Goal: Task Accomplishment & Management: Manage account settings

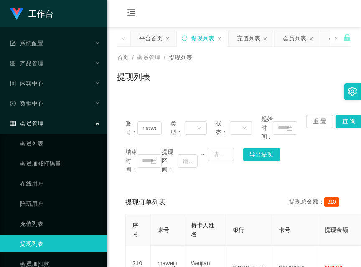
click at [185, 6] on div "会员购单 在线人数 0 1 2 3 4 5 6 7 8 9 0 1 2 3 4 5 6 7 8 9 0 1 2 3 4 5 6 7 8 9 0 1 2 3 4…" at bounding box center [234, 13] width 254 height 27
drag, startPoint x: 209, startPoint y: 11, endPoint x: 175, endPoint y: 39, distance: 44.6
click at [209, 11] on div "会员购单 在线人数 0 1 2 3 4 5 6 7 8 9 0 1 2 3 4 5 6 7 8 9 0 1 2 3 4 5 6 7 8 9 充值订单 提现订单…" at bounding box center [234, 13] width 254 height 27
click at [42, 153] on ul "会员列表 会员加减打码量 在线用户 陪玩用户 充值列表 提现列表 会员加扣款 赠送彩金" at bounding box center [53, 214] width 107 height 160
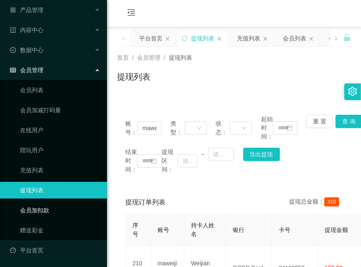
click at [47, 208] on link "会员加扣款" at bounding box center [60, 210] width 80 height 17
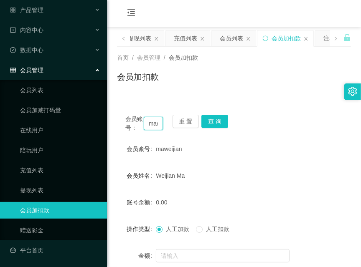
click at [153, 124] on input "maweijian" at bounding box center [153, 123] width 19 height 13
click at [152, 126] on input "maweijian" at bounding box center [153, 123] width 19 height 13
paste input "91220125"
type input "91220125"
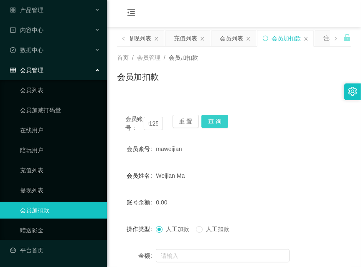
click at [210, 122] on button "查 询" at bounding box center [214, 121] width 27 height 13
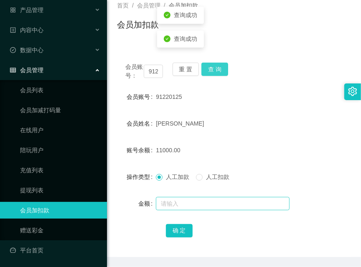
scroll to position [73, 0]
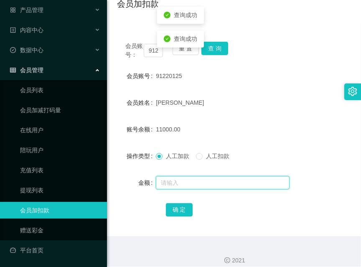
click at [207, 180] on input "text" at bounding box center [223, 182] width 134 height 13
type input "6000"
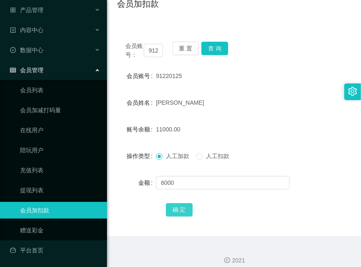
click at [185, 206] on button "确 定" at bounding box center [179, 209] width 27 height 13
click at [317, 156] on div "操作类型 人工加款 人工扣款" at bounding box center [234, 156] width 234 height 17
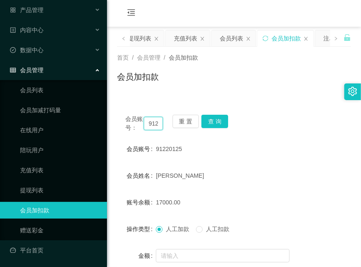
click at [159, 126] on input "91220125" at bounding box center [153, 123] width 19 height 13
paste input "Milkyhui"
type input "Milkyhui"
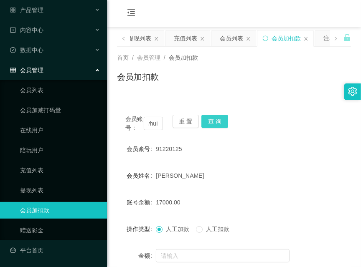
click at [221, 122] on button "查 询" at bounding box center [214, 121] width 27 height 13
click at [221, 122] on div "会员账号： Milkyhui 重 置 查 询" at bounding box center [234, 124] width 234 height 18
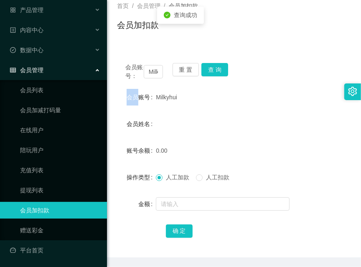
scroll to position [73, 0]
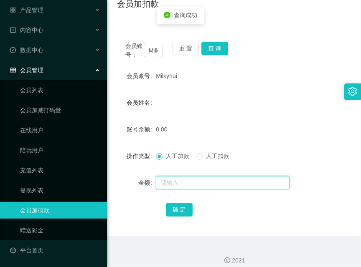
click at [200, 181] on input "text" at bounding box center [223, 182] width 134 height 13
type input "100"
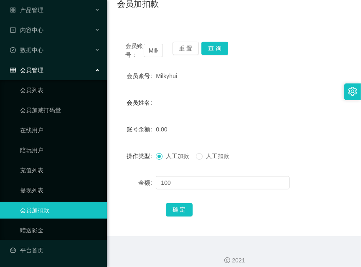
click at [175, 218] on div "会员账号： Milkyhui 重 置 查 询 会员账号 Milkyhui 会员姓名 账号余额 0.00 操作类型 人工加款 人工扣款 金额 100 确 定" at bounding box center [234, 134] width 234 height 203
click at [177, 211] on button "确 定" at bounding box center [179, 209] width 27 height 13
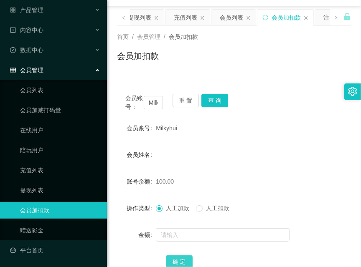
scroll to position [0, 0]
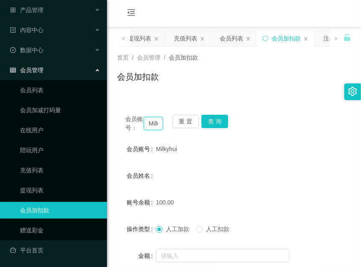
click at [152, 122] on input "Milkyhui" at bounding box center [153, 123] width 19 height 13
paste input "147258369"
type input "147258369"
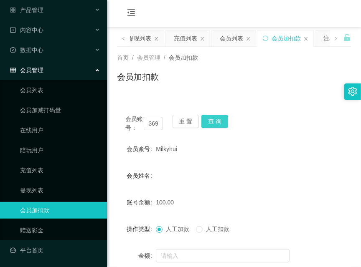
click at [221, 121] on button "查 询" at bounding box center [214, 121] width 27 height 13
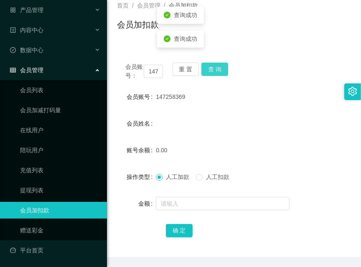
scroll to position [73, 0]
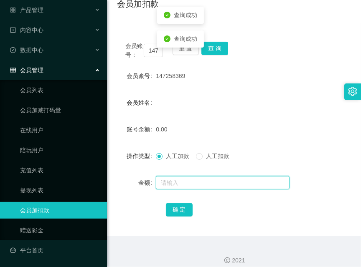
drag, startPoint x: 215, startPoint y: 180, endPoint x: 209, endPoint y: 172, distance: 10.5
click at [215, 180] on input "text" at bounding box center [223, 182] width 134 height 13
type input "100"
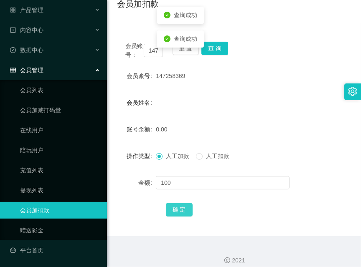
click at [176, 206] on button "确 定" at bounding box center [179, 209] width 27 height 13
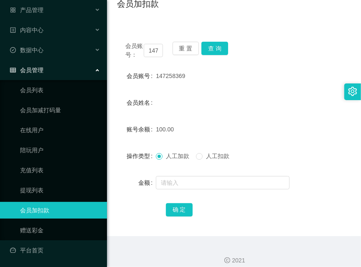
click at [146, 25] on div "会员账号： 147258369 重 置 查 询 会员账号 147258369 会员姓名 账号余额 100.00 操作类型 人工加款 人工扣款 金额 确 定" at bounding box center [234, 129] width 234 height 213
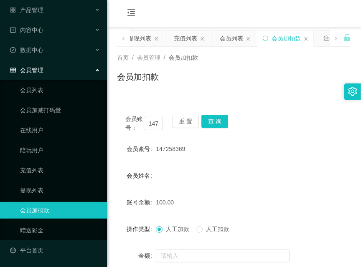
click at [151, 116] on div "会员账号： 147258369" at bounding box center [144, 124] width 38 height 18
click at [152, 119] on input "147258369" at bounding box center [153, 123] width 19 height 13
click at [219, 119] on button "查 询" at bounding box center [214, 121] width 27 height 13
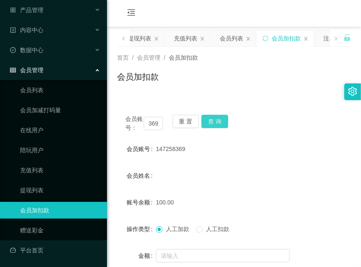
scroll to position [0, 0]
click at [219, 119] on div "会员账号： 147258369 重 置 查 询" at bounding box center [234, 124] width 234 height 18
click at [219, 119] on button "查 询" at bounding box center [214, 121] width 27 height 13
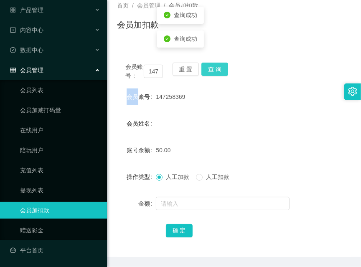
scroll to position [73, 0]
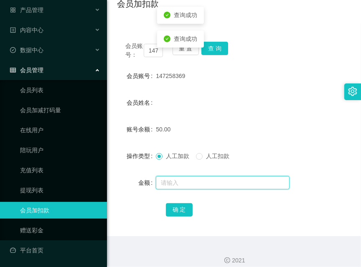
click at [201, 184] on input "text" at bounding box center [223, 182] width 134 height 13
type input "100"
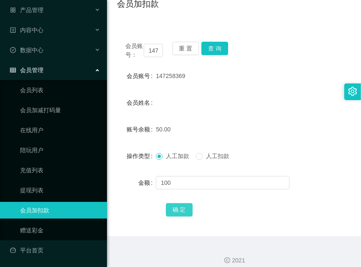
click at [183, 214] on button "确 定" at bounding box center [179, 209] width 27 height 13
click at [156, 45] on input "147258369" at bounding box center [153, 50] width 19 height 13
click at [157, 45] on input "147258369" at bounding box center [153, 50] width 19 height 13
paste input "Milkyhui"
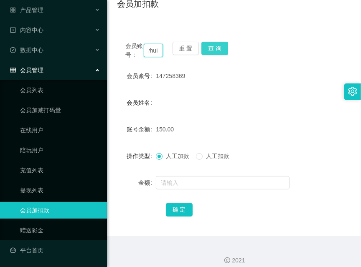
type input "Milkyhui"
click at [214, 47] on button "查 询" at bounding box center [214, 48] width 27 height 13
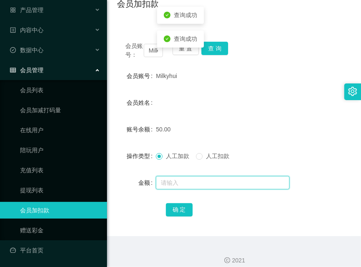
click at [186, 184] on input "text" at bounding box center [223, 182] width 134 height 13
type input "100"
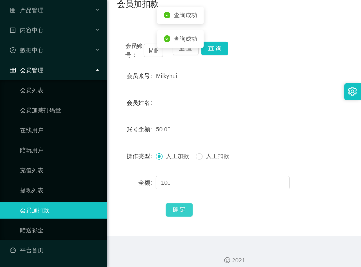
click at [173, 208] on button "确 定" at bounding box center [179, 209] width 27 height 13
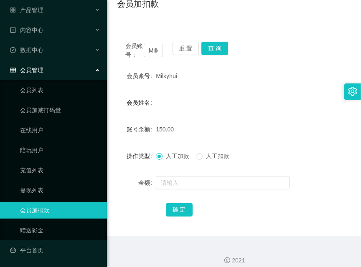
click at [206, 24] on div "会员账号： Milkyhui 重 置 查 询 会员账号 Milkyhui 会员姓名 账号余额 150.00 操作类型 人工加款 人工扣款 金额 确 定" at bounding box center [234, 129] width 234 height 213
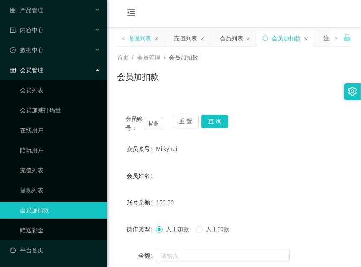
click at [147, 39] on div "提现列表" at bounding box center [139, 38] width 23 height 16
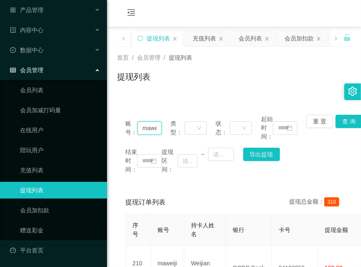
click at [147, 123] on input "maweijian" at bounding box center [149, 128] width 24 height 13
paste input "Milkyhui"
type input "Milkyhui"
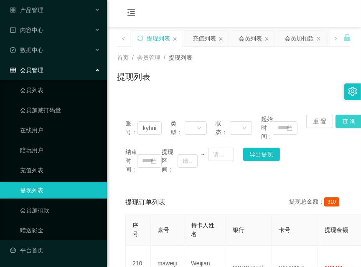
click at [341, 119] on button "查 询" at bounding box center [348, 121] width 27 height 13
click at [341, 119] on div "账号： Milkyhui 类型： 状态： 起始时间： 重 置 查 询 结束时间： 提现区间： ~ 导出提现" at bounding box center [234, 145] width 234 height 76
click at [341, 119] on button "查 询" at bounding box center [348, 121] width 27 height 13
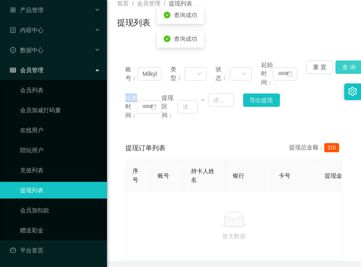
scroll to position [73, 0]
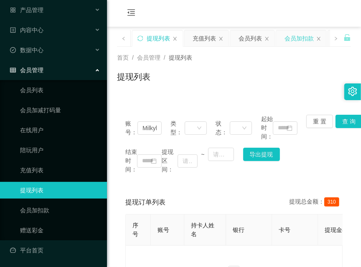
click at [296, 37] on div "会员加扣款" at bounding box center [298, 38] width 29 height 16
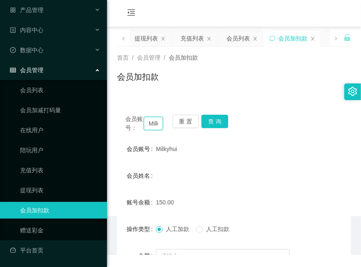
click at [160, 122] on input "Milkyhui" at bounding box center [153, 123] width 19 height 13
click at [156, 122] on input "Milkyhui" at bounding box center [153, 123] width 19 height 13
drag, startPoint x: 156, startPoint y: 122, endPoint x: 203, endPoint y: 112, distance: 47.7
click at [157, 122] on input "Milkyhui" at bounding box center [153, 123] width 19 height 13
paste input "Winnie1989"
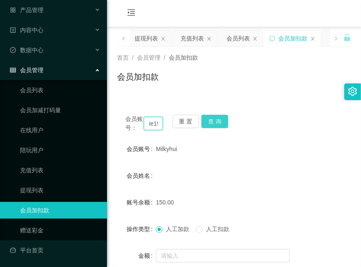
scroll to position [0, 22]
type input "Winnie1989"
click at [221, 123] on button "查 询" at bounding box center [214, 121] width 27 height 13
click at [221, 123] on div "会员账号： Winnie1989 重 置 查 询" at bounding box center [234, 124] width 234 height 18
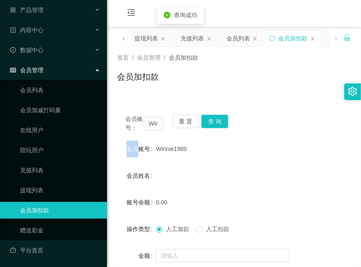
scroll to position [73, 0]
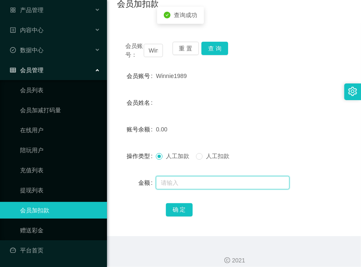
click at [214, 188] on input "text" at bounding box center [223, 182] width 134 height 13
type input "100"
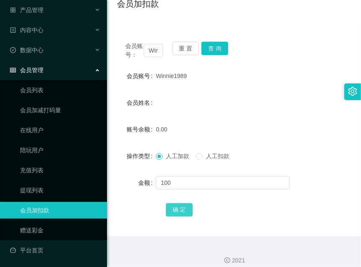
drag, startPoint x: 164, startPoint y: 221, endPoint x: 169, endPoint y: 215, distance: 8.1
click at [164, 221] on div "会员账号： Winnie1989 重 置 查 询 会员账号 Winnie1989 会员姓名 账号余额 0.00 操作类型 人工加款 人工扣款 金额 100 确…" at bounding box center [234, 134] width 234 height 203
click at [172, 211] on button "确 定" at bounding box center [179, 209] width 27 height 13
click at [157, 34] on div "会员账号： Winnie1989 重 置 查 询 会员账号 Winnie1989 会员姓名 账号余额 100.00 操作类型 人工加款 人工扣款 金额 确 定" at bounding box center [234, 134] width 234 height 203
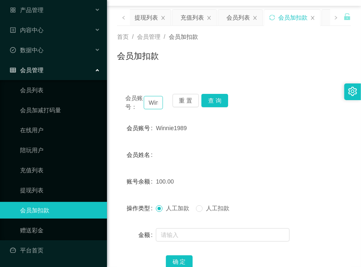
scroll to position [0, 0]
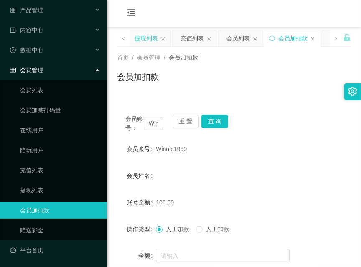
click at [148, 36] on div "提现列表" at bounding box center [145, 38] width 23 height 16
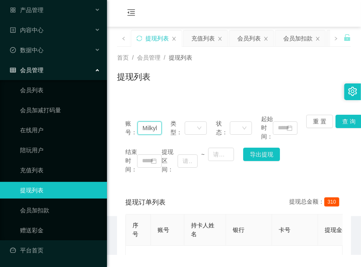
click at [140, 128] on input "Milkyhui" at bounding box center [149, 128] width 24 height 13
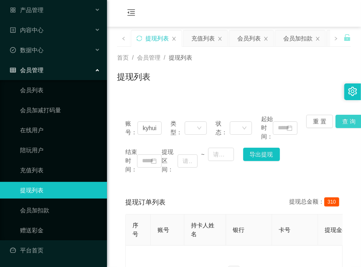
click at [345, 120] on button "查 询" at bounding box center [348, 121] width 27 height 13
click at [345, 120] on div "账号： Milkyhui 类型： 状态： 起始时间： 重 置 查 询 结束时间： 提现区间： ~ 导出提现" at bounding box center [234, 145] width 234 height 76
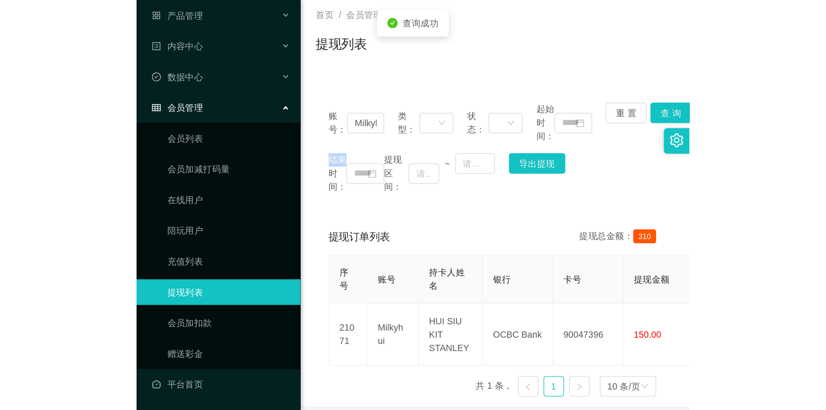
scroll to position [85, 0]
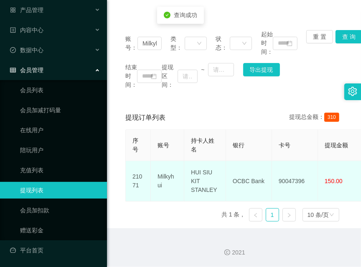
click at [280, 170] on td "90047396" at bounding box center [295, 181] width 46 height 41
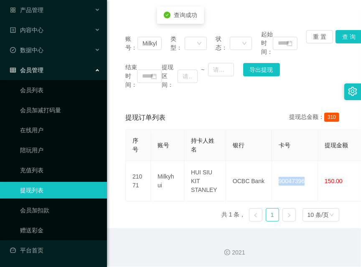
copy td "90047396"
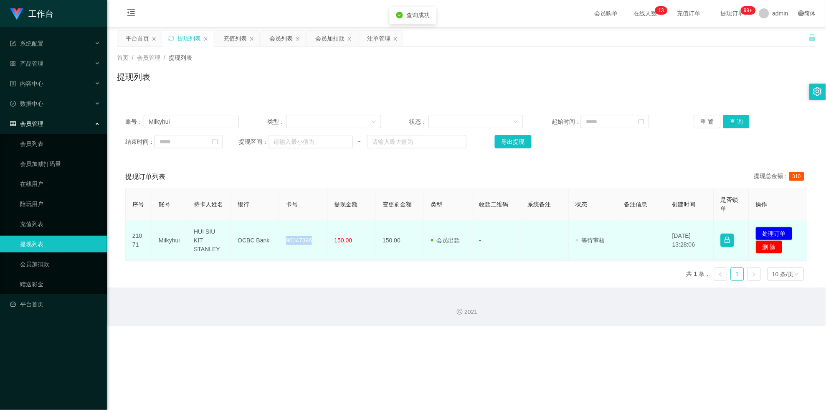
click at [360, 234] on button "处理订单" at bounding box center [774, 233] width 37 height 13
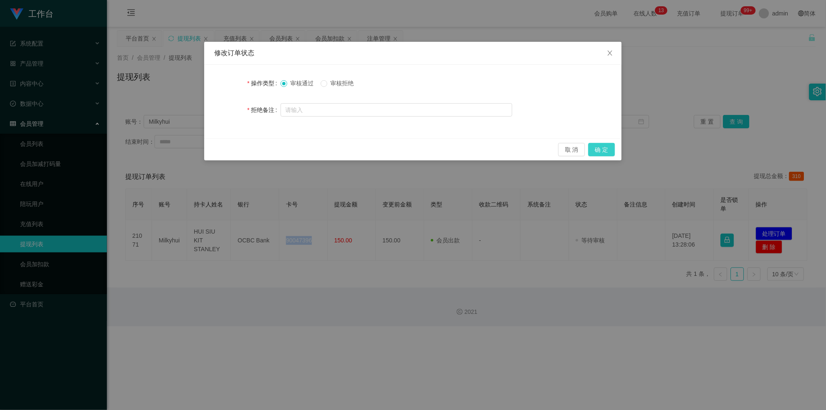
click at [360, 146] on button "确 定" at bounding box center [602, 149] width 27 height 13
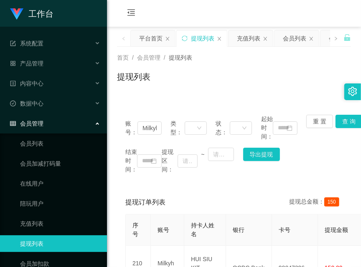
click at [166, 11] on div "会员购单 在线人数 0 1 2 3 4 5 6 7 8 9 0 1 2 3 4 5 6 7 8 9 0 1 2 3 4 5 6 7 8 9 0 1 2 3 4…" at bounding box center [234, 13] width 254 height 27
click at [152, 126] on input "Milkyhui" at bounding box center [149, 128] width 24 height 13
click at [151, 126] on input "Milkyhui" at bounding box center [149, 128] width 24 height 13
paste input "147258369"
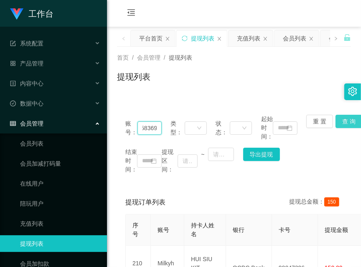
type input "147258369"
click at [339, 128] on button "查 询" at bounding box center [348, 121] width 27 height 13
click at [339, 128] on div "账号： 147258369 类型： 状态： 起始时间： 重 置 查 询 结束时间： 提现区间： ~ 导出提现" at bounding box center [234, 145] width 234 height 76
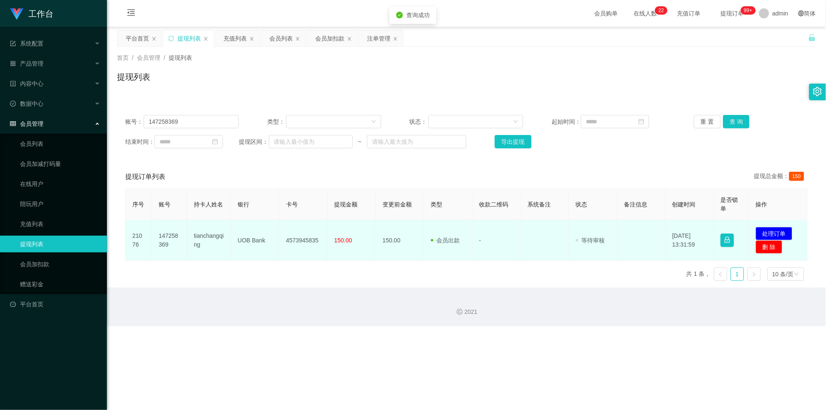
click at [311, 231] on td "4573945835" at bounding box center [303, 240] width 48 height 41
copy td "4573945835"
drag, startPoint x: 311, startPoint y: 231, endPoint x: 552, endPoint y: 249, distance: 242.1
click at [314, 230] on td "4573945835" at bounding box center [303, 240] width 48 height 41
click at [360, 234] on button "处理订单" at bounding box center [774, 233] width 37 height 13
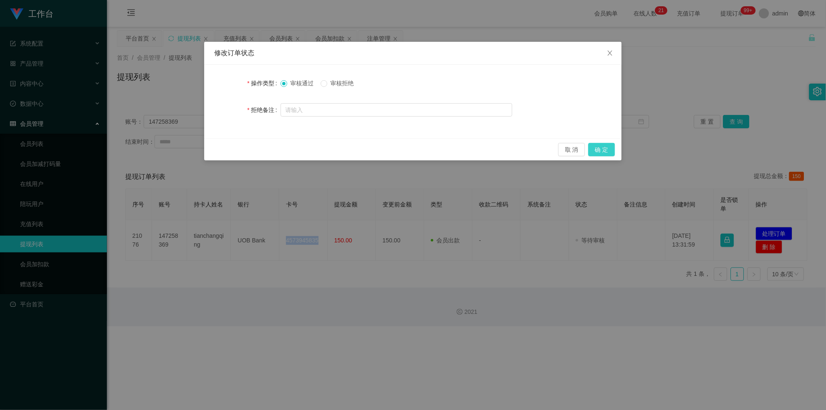
click at [360, 147] on button "确 定" at bounding box center [602, 149] width 27 height 13
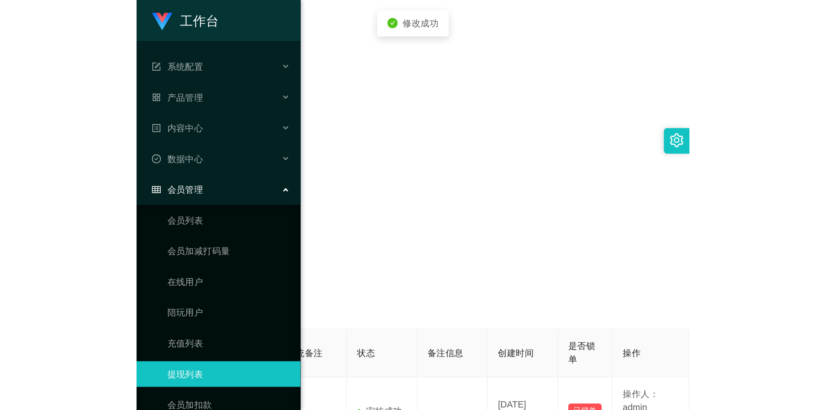
scroll to position [0, 415]
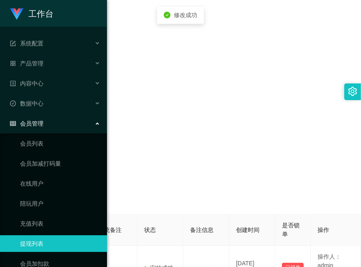
click at [254, 37] on section "会员购单 在线人数 0 1 2 3 4 5 6 7 8 9 0 1 2 3 4 5 6 7 8 9 0 1 2 3 4 5 6 7 8 9 0 1 2 3 4…" at bounding box center [234, 178] width 254 height 356
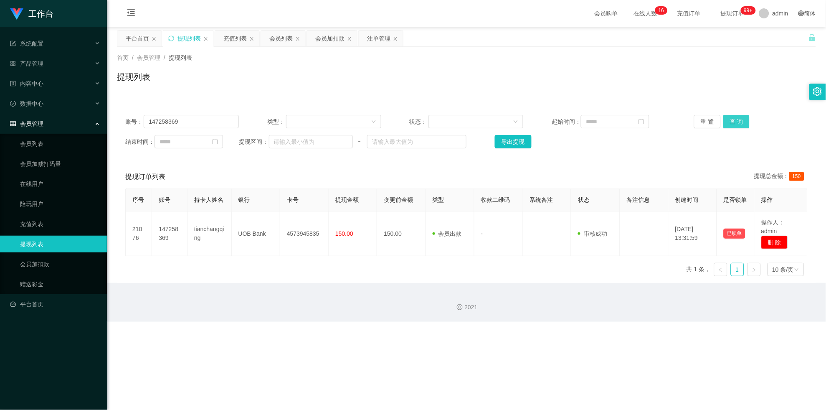
click at [360, 120] on button "查 询" at bounding box center [736, 121] width 27 height 13
click at [360, 120] on div "重 置 查 询" at bounding box center [751, 121] width 114 height 13
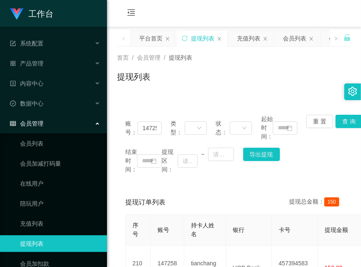
drag, startPoint x: 208, startPoint y: 14, endPoint x: 208, endPoint y: 24, distance: 10.0
click at [208, 14] on div "会员购单 在线人数 0 1 2 3 4 5 6 7 8 9 0 1 2 3 4 5 6 7 8 9 0 1 2 3 4 5 6 7 8 9 0 1 2 3 4…" at bounding box center [234, 13] width 254 height 27
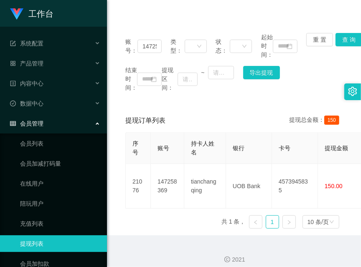
scroll to position [89, 0]
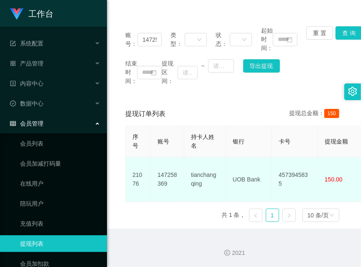
click at [251, 170] on td "UOB Bank" at bounding box center [249, 179] width 46 height 45
copy td "UOB Bank"
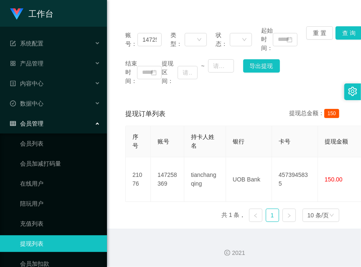
drag, startPoint x: 213, startPoint y: 15, endPoint x: 181, endPoint y: 123, distance: 113.3
click at [213, 15] on div "账号： 147258369 类型： 状态： 起始时间： 重 置 查 询 结束时间： 提现区间： ~ 导出提现 提现订单列表 提现总金额： 150 序号 账号 …" at bounding box center [234, 118] width 234 height 221
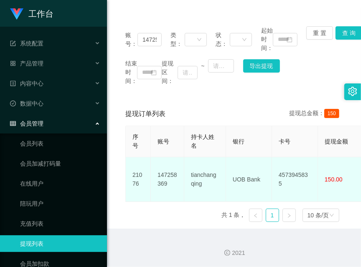
click at [196, 165] on td "tianchangqing" at bounding box center [205, 179] width 42 height 45
copy td "tianchangqing"
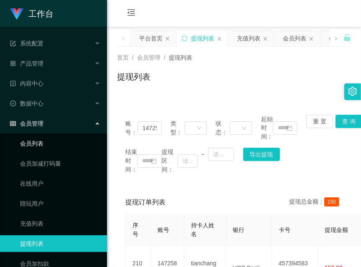
scroll to position [53, 0]
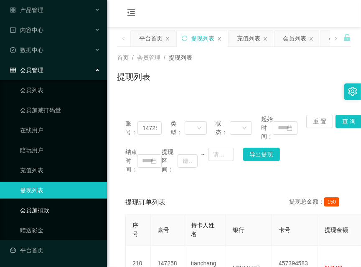
click at [52, 205] on link "会员加扣款" at bounding box center [60, 210] width 80 height 17
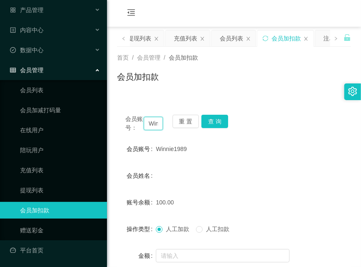
click at [152, 122] on input "Winnie1989" at bounding box center [153, 123] width 19 height 13
paste input "Huiwen"
type input "Huiwen"
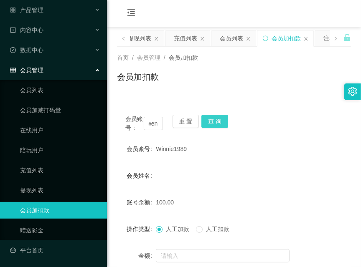
click at [219, 122] on button "查 询" at bounding box center [214, 121] width 27 height 13
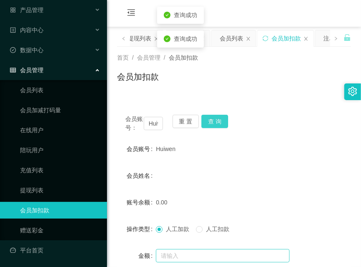
scroll to position [81, 0]
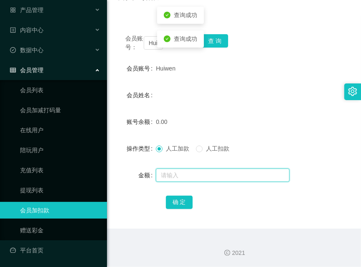
click at [213, 177] on input "text" at bounding box center [223, 175] width 134 height 13
type input "100"
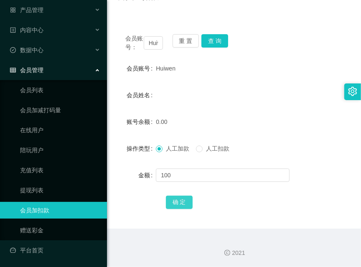
drag, startPoint x: 188, startPoint y: 209, endPoint x: 186, endPoint y: 204, distance: 5.3
click at [186, 204] on div "确 定" at bounding box center [234, 202] width 137 height 17
click at [186, 204] on button "确 定" at bounding box center [179, 202] width 27 height 13
drag, startPoint x: 156, startPoint y: 11, endPoint x: 162, endPoint y: 40, distance: 29.9
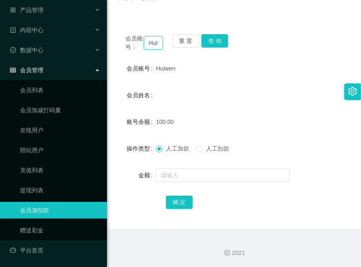
click at [157, 42] on input "Huiwen" at bounding box center [153, 42] width 19 height 13
paste input "Winnie1989"
type input "Winnie1989"
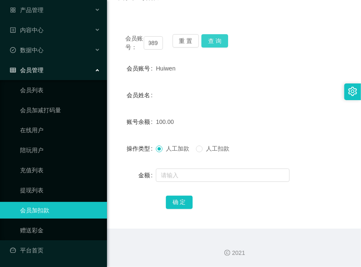
click at [219, 42] on button "查 询" at bounding box center [214, 40] width 27 height 13
click at [219, 42] on div "会员账号： Winnie1989 重 置 查 询" at bounding box center [234, 43] width 234 height 18
click at [219, 42] on button "查 询" at bounding box center [214, 40] width 27 height 13
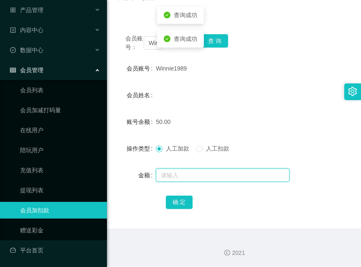
click at [195, 173] on input "text" at bounding box center [223, 175] width 134 height 13
type input "100"
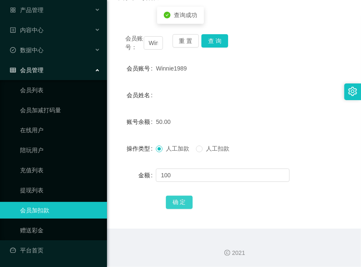
click at [171, 203] on button "确 定" at bounding box center [179, 202] width 27 height 13
click at [158, 39] on input "Winnie1989" at bounding box center [153, 42] width 19 height 13
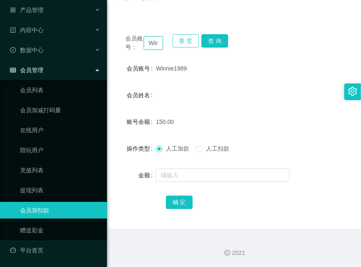
paste input "Huiwen"
type input "Huiwen"
click at [214, 36] on button "查 询" at bounding box center [214, 40] width 27 height 13
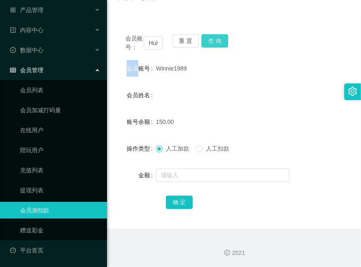
click at [214, 36] on div "会员账号： Huiwen 重 置 查 询" at bounding box center [234, 43] width 234 height 18
click at [214, 36] on button "查 询" at bounding box center [214, 40] width 27 height 13
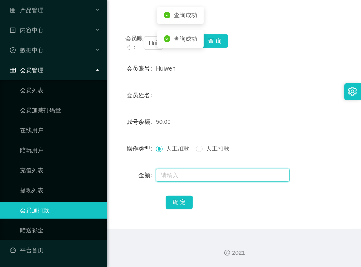
click at [226, 172] on input "text" at bounding box center [223, 175] width 134 height 13
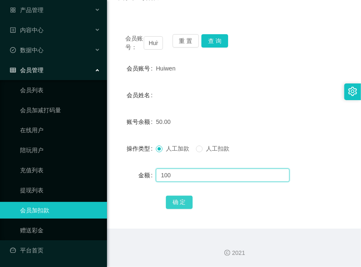
type input "100"
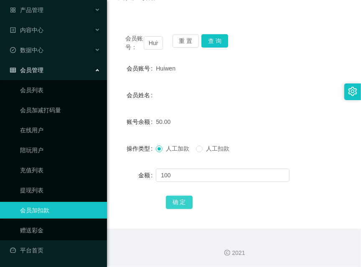
drag, startPoint x: 172, startPoint y: 205, endPoint x: 194, endPoint y: 203, distance: 22.7
click at [172, 205] on button "确 定" at bounding box center [179, 202] width 27 height 13
click at [152, 43] on input "Huiwen" at bounding box center [153, 42] width 19 height 13
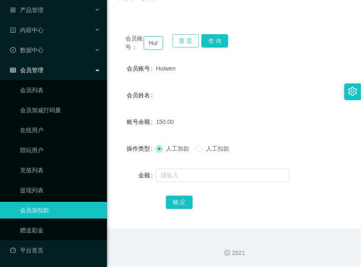
paste input "Winnie1989"
type input "Winnie1989"
click at [211, 44] on button "查 询" at bounding box center [214, 40] width 27 height 13
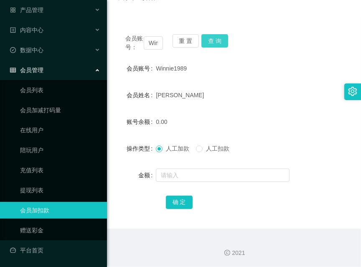
click at [211, 44] on button "查 询" at bounding box center [214, 40] width 27 height 13
click at [211, 44] on div "会员账号： Winnie1989 重 置 查 询" at bounding box center [234, 43] width 234 height 18
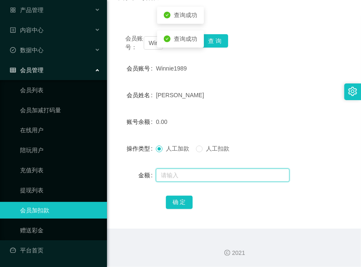
click at [219, 169] on input "text" at bounding box center [223, 175] width 134 height 13
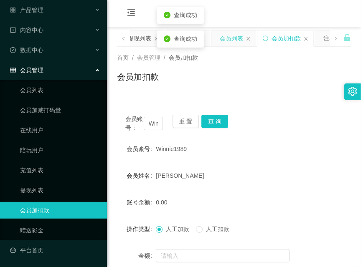
drag, startPoint x: 232, startPoint y: 38, endPoint x: 228, endPoint y: 42, distance: 4.7
click at [232, 38] on div "会员列表" at bounding box center [231, 38] width 23 height 16
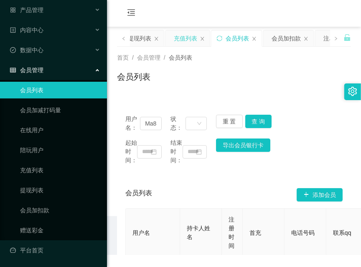
click at [180, 39] on div "充值列表" at bounding box center [185, 38] width 23 height 16
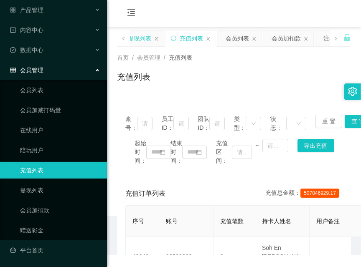
click at [133, 37] on div "提现列表" at bounding box center [139, 38] width 23 height 16
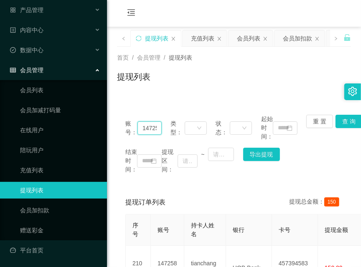
click at [150, 129] on input "147258369" at bounding box center [149, 128] width 24 height 13
paste input "Winnie198"
type input "Winnie1989"
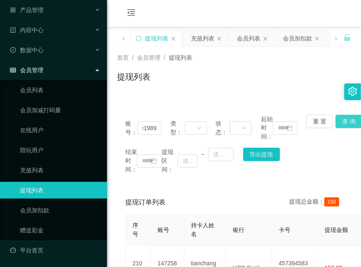
click at [344, 123] on button "查 询" at bounding box center [348, 121] width 27 height 13
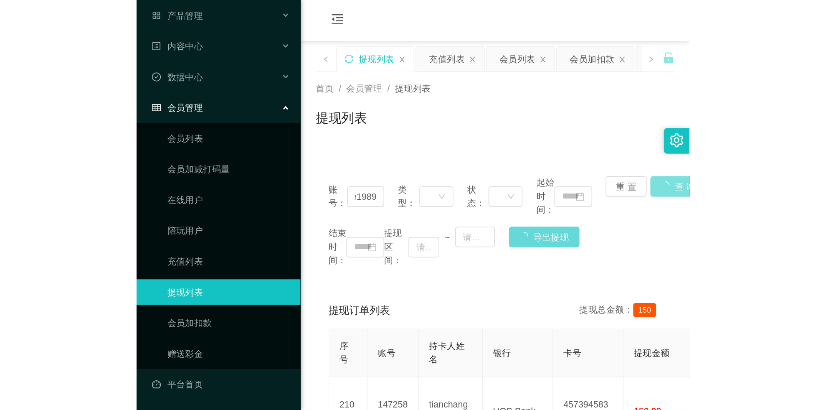
scroll to position [0, 0]
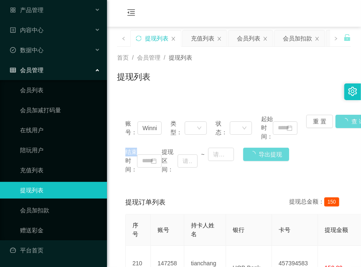
click at [344, 123] on div "账号： Winnie1989 类型： 状态： 起始时间： 重 置 查 询 结束时间： 提现区间： ~ 导出提现" at bounding box center [234, 145] width 234 height 76
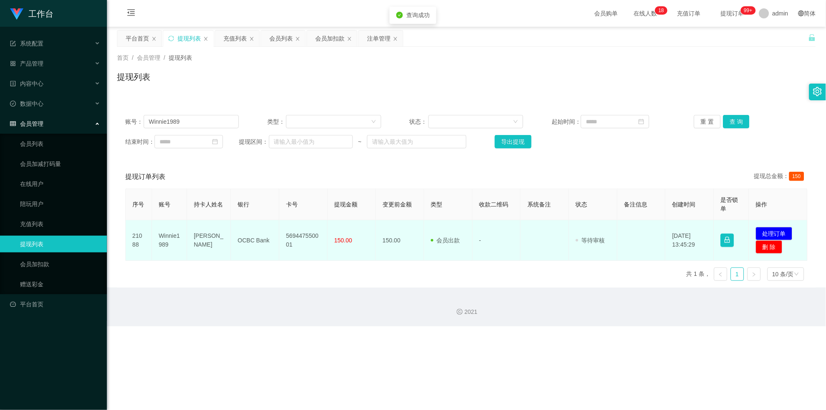
click at [297, 224] on td "569447550001" at bounding box center [303, 240] width 48 height 41
copy td "569447550001"
drag, startPoint x: 297, startPoint y: 224, endPoint x: 348, endPoint y: 220, distance: 51.1
click at [297, 224] on td "569447550001" at bounding box center [303, 240] width 48 height 41
click at [360, 230] on button "处理订单" at bounding box center [774, 233] width 37 height 13
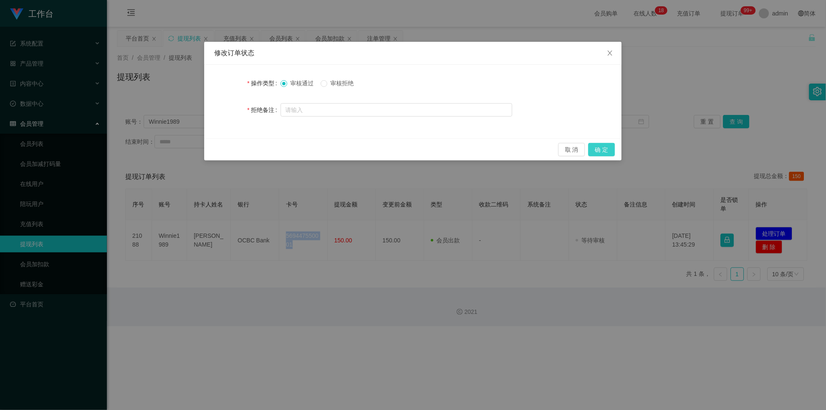
click at [360, 147] on button "确 定" at bounding box center [602, 149] width 27 height 13
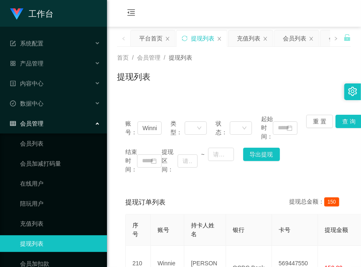
click at [216, 20] on div "会员购单 在线人数 0 1 2 3 4 5 6 7 8 9 0 1 2 3 4 5 6 7 8 9 0 1 2 3 4 5 6 7 8 9 0 1 2 3 4…" at bounding box center [234, 13] width 254 height 27
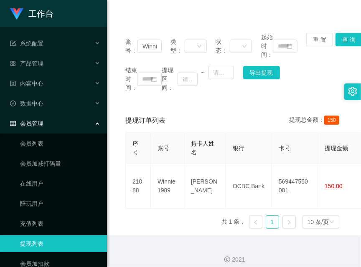
scroll to position [89, 0]
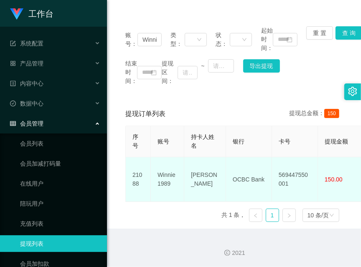
click at [200, 159] on td "[PERSON_NAME]" at bounding box center [205, 179] width 42 height 45
copy td "[PERSON_NAME]"
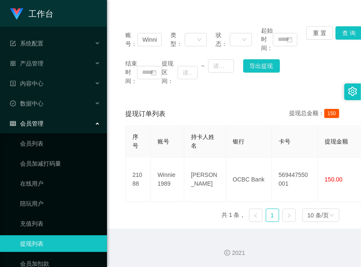
click at [262, 19] on div "账号： Winnie1989 类型： 状态： 起始时间： 重 置 查 询 结束时间： 提现区间： ~ 导出提现" at bounding box center [234, 56] width 234 height 76
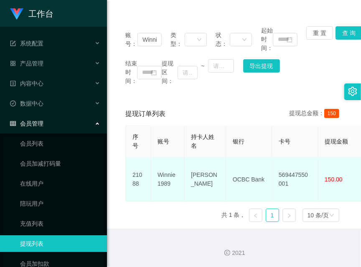
click at [246, 164] on td "OCBC Bank" at bounding box center [249, 179] width 46 height 45
copy td "OCBC Bank"
click at [246, 164] on td "OCBC Bank" at bounding box center [249, 179] width 46 height 45
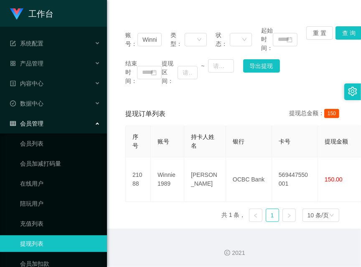
click at [194, 13] on div "账号： Winnie1989 类型： 状态： 起始时间： 重 置 查 询 结束时间： 提现区间： ~ 导出提现 提现订单列表 提现总金额： 150 序号 账号…" at bounding box center [234, 118] width 234 height 221
drag, startPoint x: 188, startPoint y: 14, endPoint x: 195, endPoint y: 17, distance: 7.8
click at [188, 14] on div "账号： Winnie1989 类型： 状态： 起始时间： 重 置 查 询 结束时间： 提现区间： ~ 导出提现 提现订单列表 提现总金额： 150 序号 账号…" at bounding box center [234, 118] width 234 height 221
click at [145, 14] on div "账号： Winnie1989 类型： 状态： 起始时间： 重 置 查 询 结束时间： 提现区间： ~ 导出提现 提现订单列表 提现总金额： 150 序号 账号…" at bounding box center [234, 118] width 234 height 221
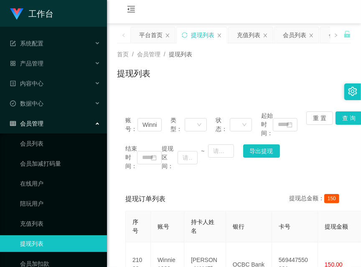
scroll to position [0, 0]
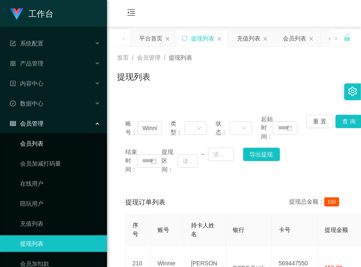
click at [68, 145] on link "会员列表" at bounding box center [60, 143] width 80 height 17
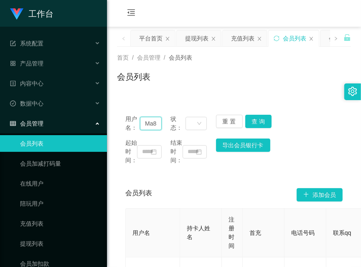
click at [145, 127] on input "Ma883023" at bounding box center [151, 123] width 22 height 13
paste input "91755911"
click at [255, 118] on button "查 询" at bounding box center [258, 121] width 27 height 13
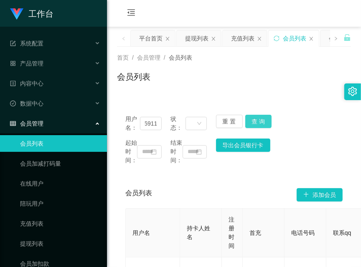
scroll to position [0, 0]
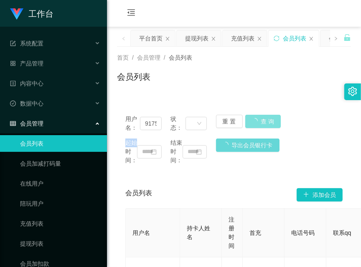
click at [255, 118] on div "用户名： 91755911 状态： 重 置 查 询" at bounding box center [233, 124] width 217 height 18
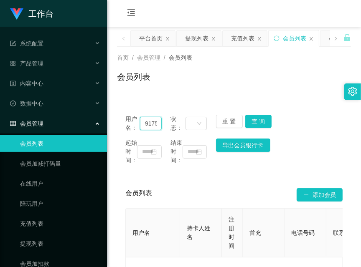
click at [147, 126] on input "91755911" at bounding box center [151, 123] width 22 height 13
paste input "Huiwen"
type input "Huiwen"
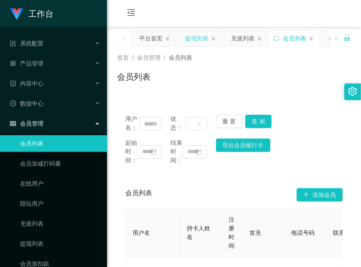
scroll to position [0, 0]
click at [200, 45] on div "提现列表" at bounding box center [196, 38] width 23 height 16
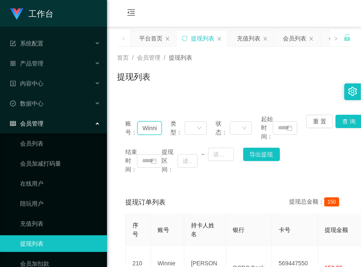
click at [139, 127] on input "Winnie1989" at bounding box center [149, 128] width 24 height 13
paste input "Huiwen"
type input "Huiwen"
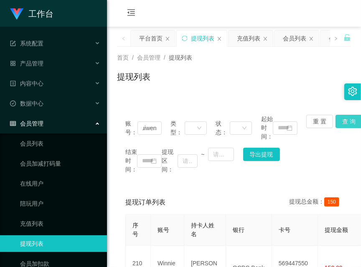
click at [349, 125] on button "查 询" at bounding box center [348, 121] width 27 height 13
click at [349, 125] on main "关闭左侧 关闭右侧 关闭其它 刷新页面 平台首页 提现列表 充值列表 会员列表 会员加扣款 注单管理 首页 / 会员管理 / 提现列表 / 提现列表 账号： …" at bounding box center [234, 172] width 254 height 291
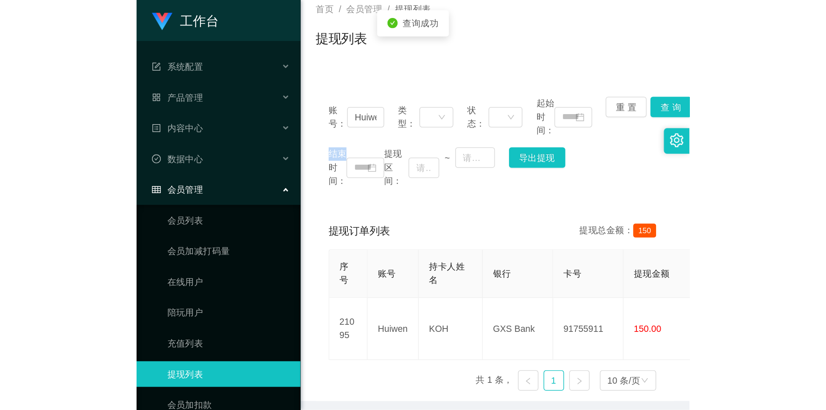
scroll to position [85, 0]
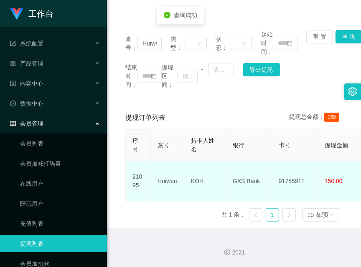
click at [289, 167] on td "91755911" at bounding box center [295, 181] width 46 height 41
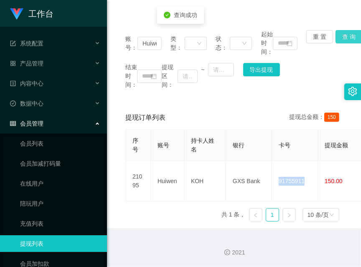
copy td "91755911"
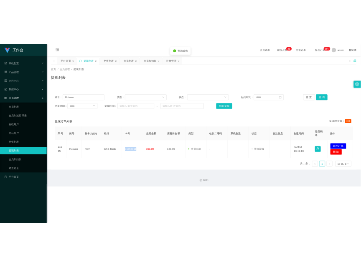
scroll to position [0, 0]
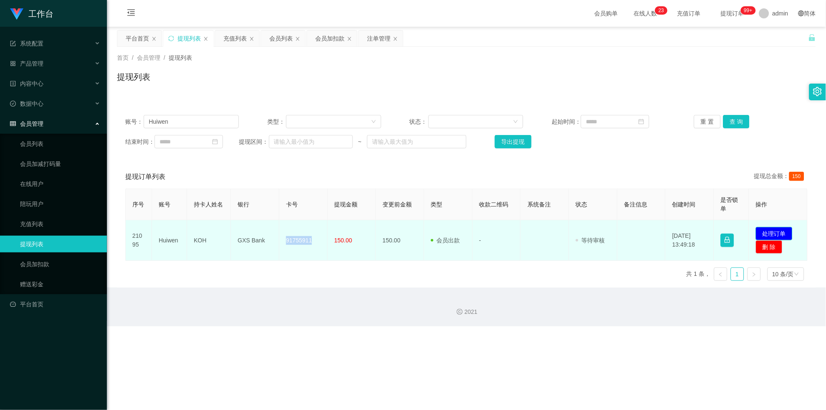
click at [360, 237] on button "处理订单" at bounding box center [774, 233] width 37 height 13
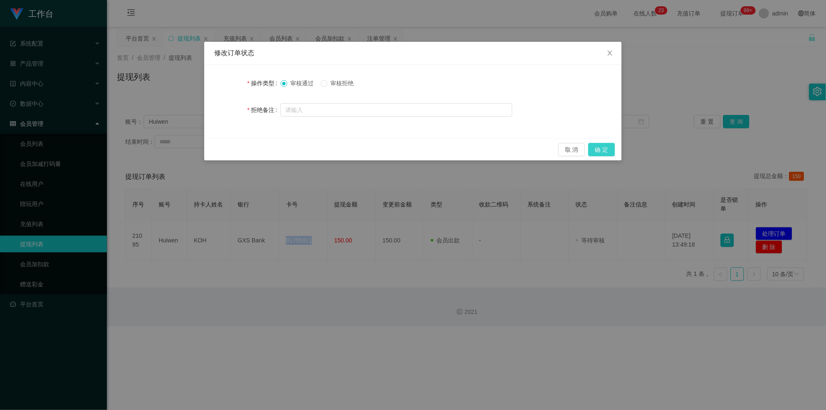
click at [360, 155] on button "确 定" at bounding box center [602, 149] width 27 height 13
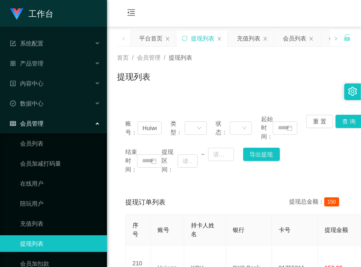
click at [165, 1] on div "会员购单 在线人数 0 1 2 3 4 5 6 7 8 9 0 1 2 3 4 5 6 7 8 9 0 1 2 3 4 5 6 7 8 9 0 1 2 3 4…" at bounding box center [234, 13] width 254 height 27
drag, startPoint x: 162, startPoint y: 11, endPoint x: 191, endPoint y: 19, distance: 29.8
click at [162, 11] on div "会员购单 在线人数 0 1 2 3 4 5 6 7 8 9 0 1 2 3 4 5 6 7 8 9 0 1 2 3 4 5 6 7 8 9 0 1 2 3 4…" at bounding box center [234, 13] width 254 height 27
click at [170, 18] on div "会员购单 在线人数 0 1 2 3 4 5 6 7 8 9 0 1 2 3 4 5 6 7 8 9 0 1 2 3 4 5 6 7 8 9 0 1 2 3 4…" at bounding box center [234, 13] width 254 height 27
click at [301, 38] on div "会员列表" at bounding box center [294, 38] width 23 height 16
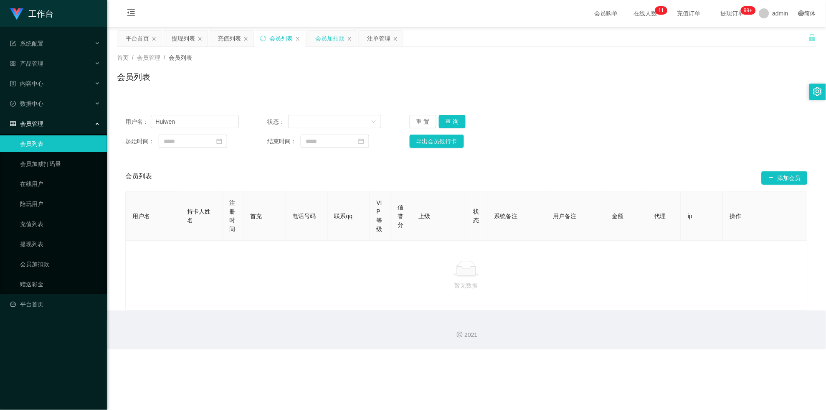
click at [326, 38] on div "会员加扣款" at bounding box center [329, 38] width 29 height 16
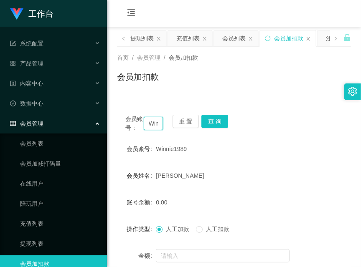
click at [151, 122] on input "Winnie1989" at bounding box center [153, 123] width 19 height 13
drag, startPoint x: 151, startPoint y: 122, endPoint x: 157, endPoint y: 122, distance: 6.3
click at [153, 122] on input "Winnie1989" at bounding box center [153, 123] width 19 height 13
click at [220, 114] on div "会员账号： Winnie1989 重 置 查 询 会员账号 Winnie1989 会员姓名 [PERSON_NAME] 账号余额 0.00 操作类型 人工加款…" at bounding box center [234, 208] width 234 height 203
click at [221, 119] on button "查 询" at bounding box center [214, 121] width 27 height 13
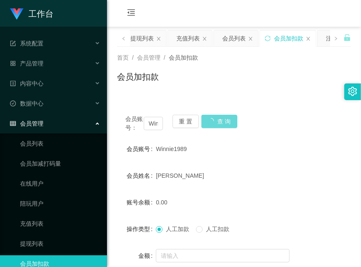
click at [221, 119] on div "会员账号： Winnie1989 重 置 查 询" at bounding box center [234, 124] width 234 height 18
click at [221, 119] on button "查 询" at bounding box center [214, 121] width 27 height 13
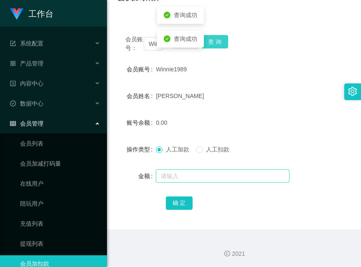
scroll to position [81, 0]
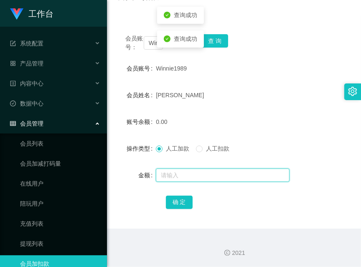
click at [196, 172] on input "text" at bounding box center [223, 175] width 134 height 13
type input "100"
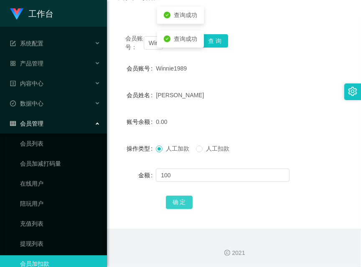
click at [185, 208] on button "确 定" at bounding box center [179, 202] width 27 height 13
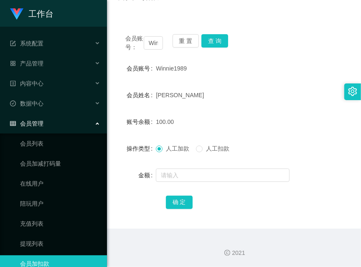
click at [213, 78] on form "会员账号 Winnie1989 会员姓名 [PERSON_NAME] 账号余额 100.00 操作类型 人工加款 人工扣款 金额 确 定" at bounding box center [234, 135] width 234 height 150
click at [160, 19] on div "会员账号： Winnie1989 重 置 查 询 会员账号 Winnie1989 会员姓名 [PERSON_NAME] 账号余额 100.00 操作类型 人工…" at bounding box center [234, 122] width 234 height 213
click at [146, 48] on input "Winnie1989" at bounding box center [153, 42] width 19 height 13
click at [154, 48] on input "Winnie1989" at bounding box center [153, 42] width 19 height 13
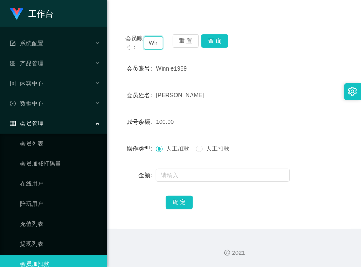
click at [154, 48] on input "Winnie1989" at bounding box center [153, 42] width 19 height 13
paste input "Xie99966633"
type input "Xie99966633"
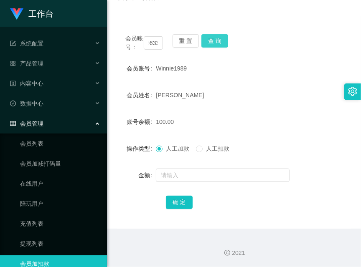
scroll to position [0, 0]
click at [212, 46] on button "查 询" at bounding box center [214, 40] width 27 height 13
click at [212, 46] on div "会员账号： Xie99966633 重 置 查 询" at bounding box center [234, 43] width 234 height 18
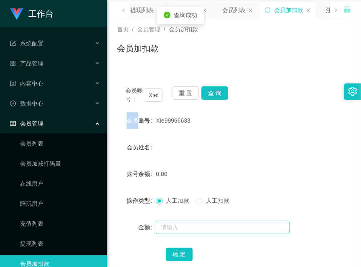
scroll to position [7, 0]
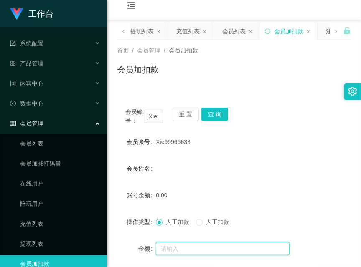
drag, startPoint x: 185, startPoint y: 246, endPoint x: 112, endPoint y: 168, distance: 106.4
click at [185, 246] on input "text" at bounding box center [223, 248] width 134 height 13
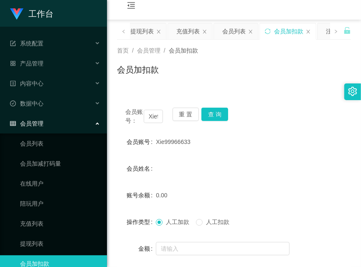
drag, startPoint x: 48, startPoint y: 124, endPoint x: 48, endPoint y: 117, distance: 6.3
click at [48, 124] on div "会员管理" at bounding box center [53, 123] width 107 height 17
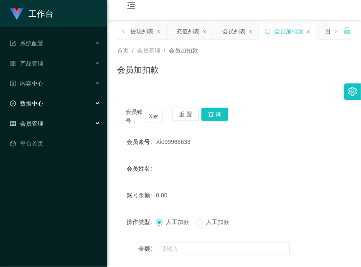
click at [48, 107] on div "数据中心" at bounding box center [53, 103] width 107 height 17
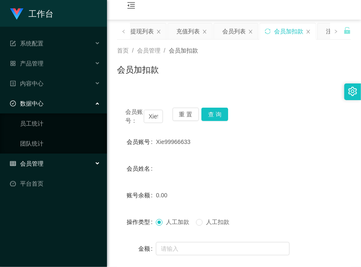
click at [53, 74] on ul "系统配置 产品管理 内容中心 数据中心 员工统计 团队统计 会员管理 会员列表 会员加减打码量 在线用户 陪玩用户 充值列表 提现列表 会员加扣款 赠送彩金 …" at bounding box center [53, 114] width 107 height 174
click at [53, 82] on div "内容中心" at bounding box center [53, 83] width 107 height 17
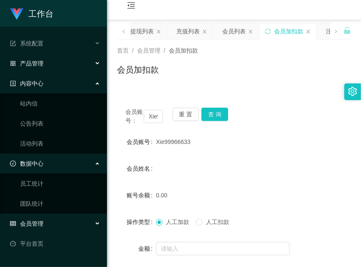
click at [58, 63] on div "产品管理" at bounding box center [53, 63] width 107 height 17
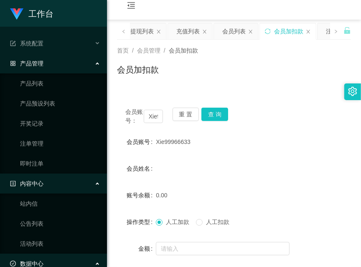
click at [51, 134] on ul "产品列表 产品预设列表 开奖记录 注单管理 即时注单" at bounding box center [53, 124] width 107 height 100
click at [51, 140] on link "注单管理" at bounding box center [60, 143] width 80 height 17
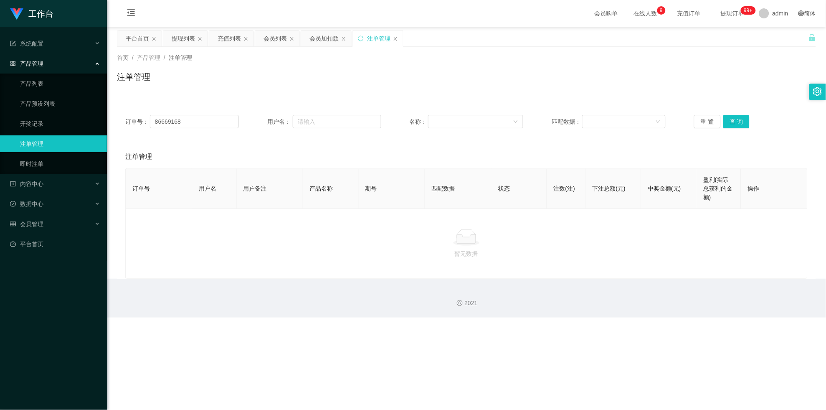
click at [185, 129] on div "订单号： 86669168 用户名： 名称： 匹配数据： 重 置 查 询" at bounding box center [466, 122] width 699 height 30
click at [188, 125] on input "86669168" at bounding box center [194, 121] width 89 height 13
paste input "Xie99966633"
type input "Xie99966633"
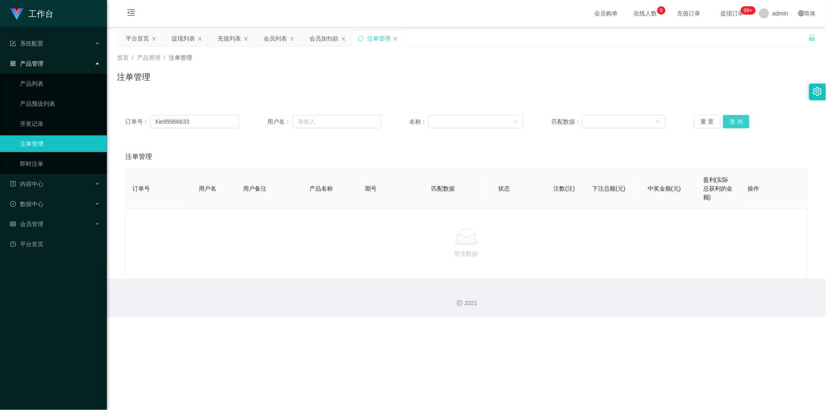
click at [360, 124] on button "查 询" at bounding box center [736, 121] width 27 height 13
click at [360, 124] on div "重 置 查 询" at bounding box center [751, 121] width 114 height 13
click at [360, 124] on button "查 询" at bounding box center [736, 121] width 27 height 13
click at [360, 125] on button "查 询" at bounding box center [736, 121] width 27 height 13
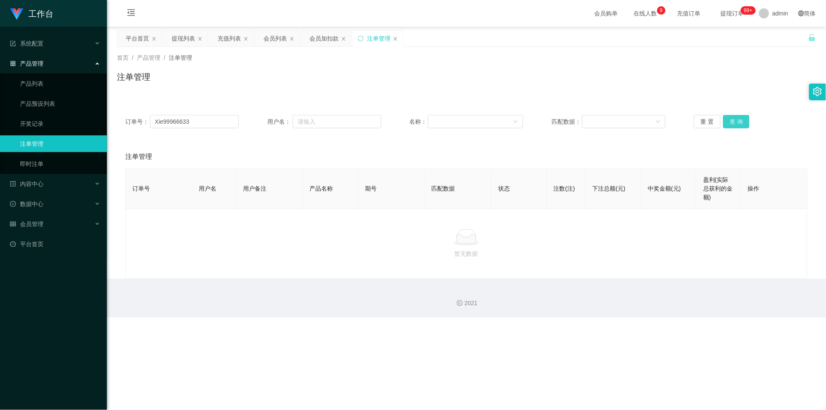
click at [360, 125] on button "查 询" at bounding box center [736, 121] width 27 height 13
click at [43, 87] on link "产品列表" at bounding box center [60, 83] width 80 height 17
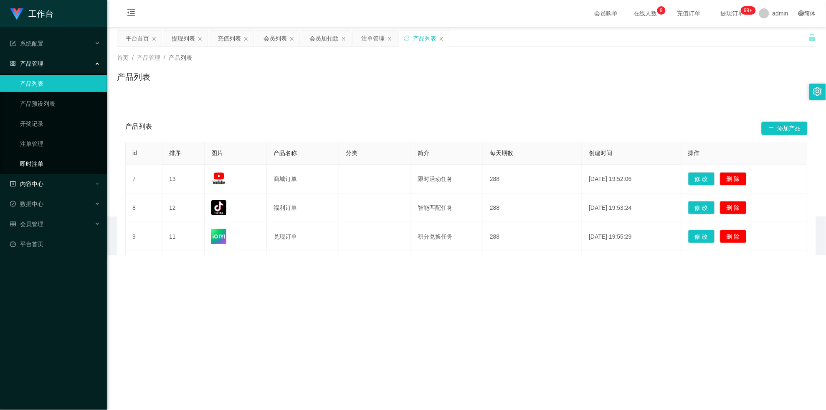
click at [48, 175] on div "内容中心" at bounding box center [53, 183] width 107 height 17
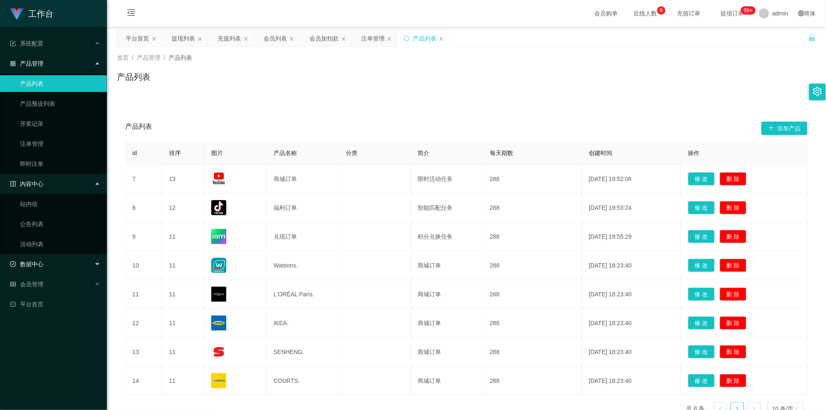
click at [42, 261] on span "数据中心" at bounding box center [26, 264] width 33 height 7
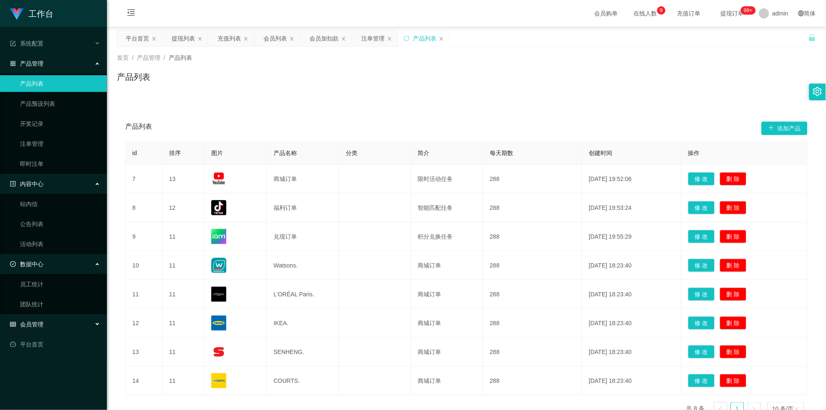
click at [47, 267] on div "会员管理" at bounding box center [53, 324] width 107 height 17
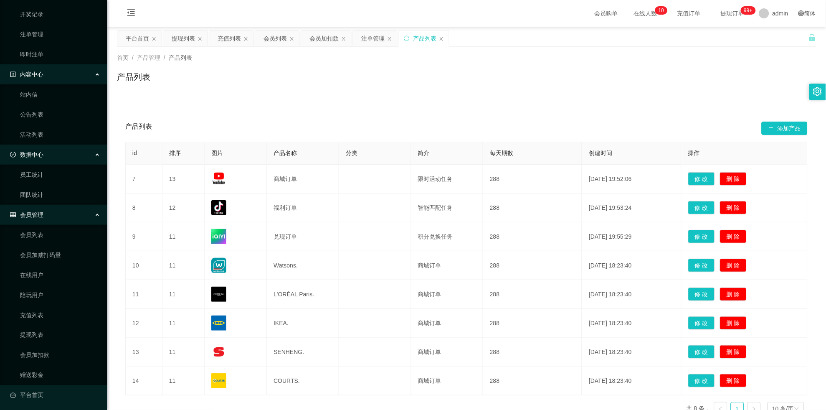
scroll to position [112, 0]
click at [39, 267] on link "提现列表" at bounding box center [60, 333] width 80 height 17
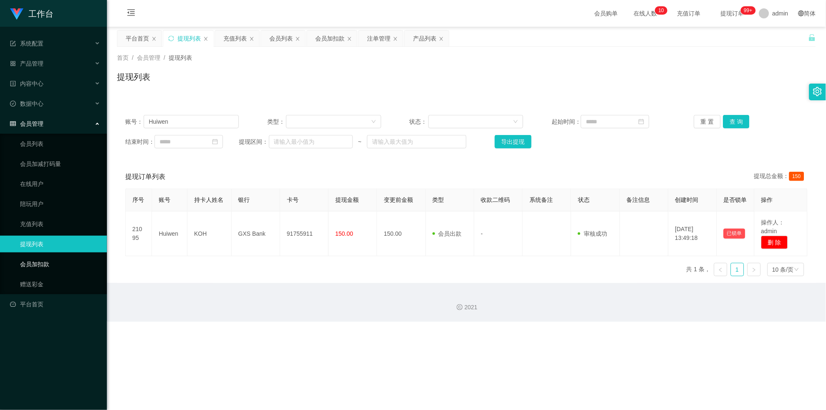
click at [53, 262] on link "会员加扣款" at bounding box center [60, 264] width 80 height 17
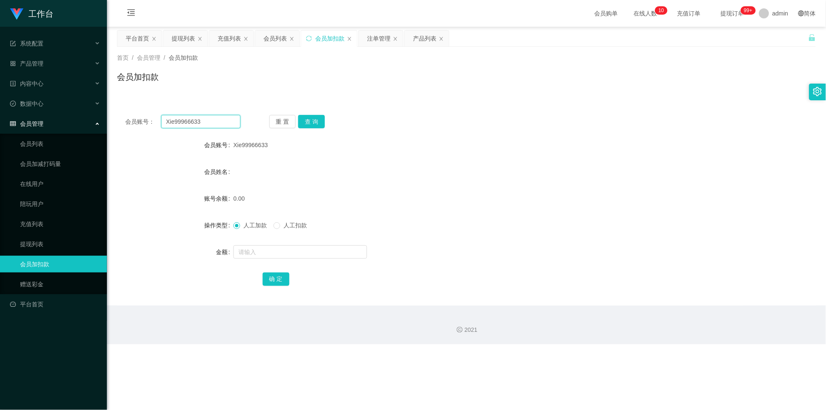
click at [218, 119] on input "Xie99966633" at bounding box center [200, 121] width 79 height 13
click at [299, 117] on button "查 询" at bounding box center [311, 121] width 27 height 13
click at [299, 117] on div "重 置 查 询" at bounding box center [326, 121] width 115 height 13
click at [282, 251] on input "text" at bounding box center [300, 251] width 134 height 13
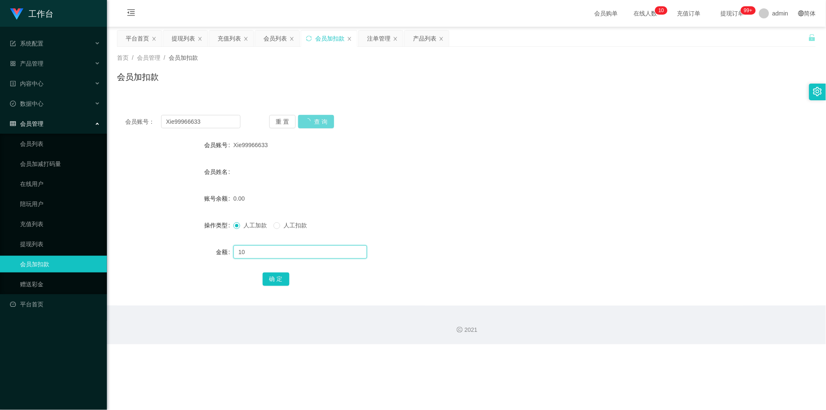
type input "100"
click at [282, 246] on input "text" at bounding box center [300, 251] width 134 height 13
type input "150"
click at [274, 267] on button "确 定" at bounding box center [276, 278] width 27 height 13
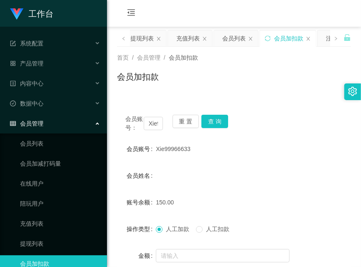
click at [195, 18] on div "会员购单 在线人数 0 1 2 3 4 5 6 7 8 9 0 1 2 3 4 5 6 7 8 9 0 1 2 3 4 5 6 7 8 9 0 1 2 3 4…" at bounding box center [234, 13] width 254 height 27
click at [213, 122] on button "查 询" at bounding box center [214, 121] width 27 height 13
click at [17, 72] on li "产品管理 产品列表 产品预设列表 开奖记录 注单管理 即时注单" at bounding box center [53, 64] width 107 height 18
drag, startPoint x: 226, startPoint y: 22, endPoint x: 225, endPoint y: 44, distance: 22.6
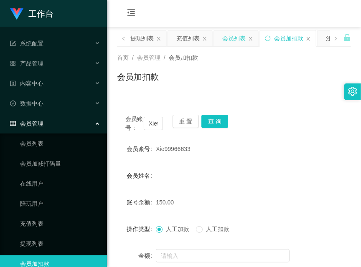
click at [226, 22] on div "会员购单 在线人数 0 1 2 3 4 5 6 7 8 9 0 1 2 3 4 5 6 7 8 9 0 1 2 3 4 5 6 7 8 9 0 1 2 3 4…" at bounding box center [234, 13] width 254 height 27
click at [211, 119] on button "查 询" at bounding box center [214, 121] width 27 height 13
click at [211, 119] on div "会员账号： Xie99966633 重 置 查 询" at bounding box center [234, 124] width 234 height 18
drag, startPoint x: 164, startPoint y: 12, endPoint x: 158, endPoint y: 36, distance: 25.0
click at [164, 12] on div "会员购单 在线人数 0 1 2 3 4 5 6 7 8 9 0 1 2 3 4 5 6 7 8 9 0 1 2 3 4 5 6 7 8 9 充值订单 提现订单…" at bounding box center [234, 13] width 254 height 27
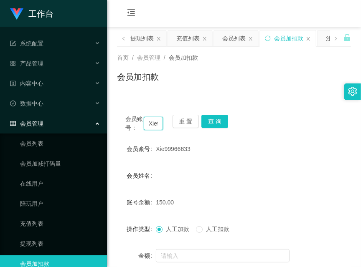
click at [155, 126] on input "Xie99966633" at bounding box center [153, 123] width 19 height 13
click at [221, 123] on button "查 询" at bounding box center [214, 121] width 27 height 13
click at [221, 123] on button "查 询" at bounding box center [219, 121] width 36 height 13
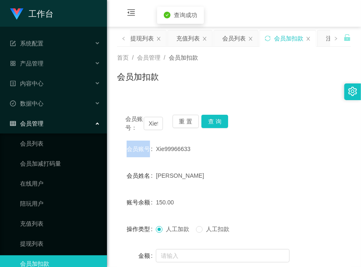
click at [221, 123] on div "会员账号： Xie99966633 重 置 查 询" at bounding box center [234, 124] width 234 height 18
click at [192, 9] on div "会员购单 在线人数 0 1 2 3 4 5 6 7 8 9 0 1 2 3 4 5 6 7 8 9 0 1 2 3 4 5 6 7 8 9 0 1 2 3 4…" at bounding box center [234, 13] width 254 height 27
click at [228, 121] on div "会员账号： Xie99966633 重 置 查 询" at bounding box center [234, 124] width 234 height 18
click at [223, 119] on button "查 询" at bounding box center [214, 121] width 27 height 13
click at [223, 119] on div "会员账号： Xie99966633 重 置 查 询" at bounding box center [234, 124] width 234 height 18
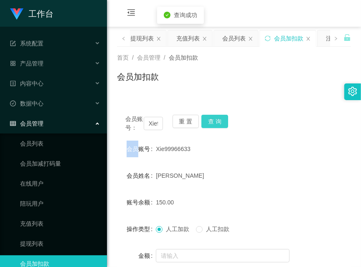
click at [219, 118] on button "查 询" at bounding box center [214, 121] width 27 height 13
click at [219, 118] on div "会员账号： Xie99966633 重 置 查 询" at bounding box center [234, 124] width 234 height 18
click at [211, 8] on div "会员购单 在线人数 0 1 2 3 4 5 6 7 8 9 0 1 2 3 4 5 6 7 8 9 0 1 2 3 4 5 6 7 8 9 充值订单 提现订单…" at bounding box center [234, 13] width 254 height 27
click at [216, 126] on button "查 询" at bounding box center [214, 121] width 27 height 13
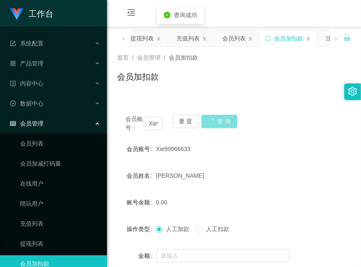
click at [216, 126] on button "查 询" at bounding box center [219, 121] width 36 height 13
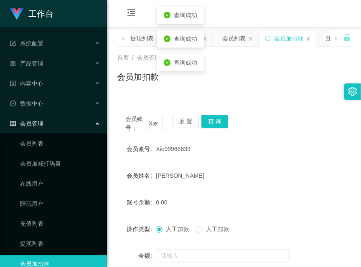
click at [156, 113] on div "会员账号： Xie99966633 重 置 查 询 会员账号 Xie99966633 会员姓名 [PERSON_NAME] 账号余额 0.00 操作类型 人工…" at bounding box center [234, 208] width 234 height 203
click at [152, 120] on input "Xie99966633" at bounding box center [153, 123] width 19 height 13
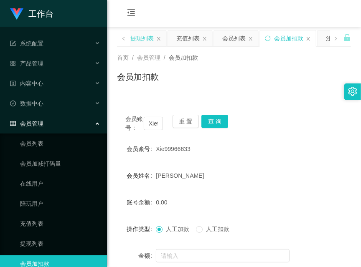
click at [138, 38] on div "提现列表" at bounding box center [141, 38] width 23 height 16
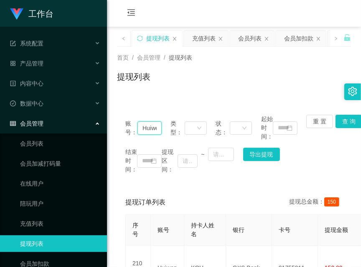
click at [149, 131] on input "Huiwen" at bounding box center [149, 128] width 24 height 13
paste input "Xie99966633"
type input "Xie99966633"
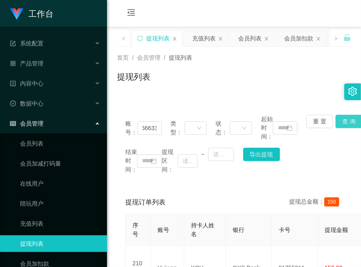
click at [348, 123] on button "查 询" at bounding box center [348, 121] width 27 height 13
click at [345, 122] on div "账号： Xie99966633 类型： 状态： 起始时间： 重 置 查 询 结束时间： 提现区间： ~ 导出提现" at bounding box center [234, 145] width 234 height 76
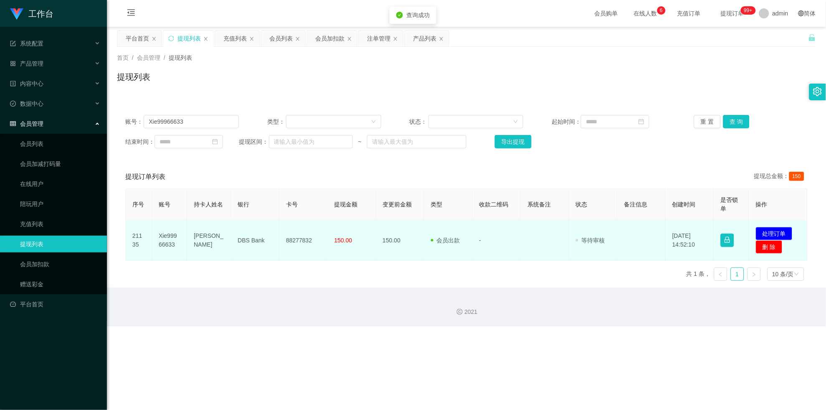
click at [301, 230] on td "88277832" at bounding box center [303, 240] width 48 height 41
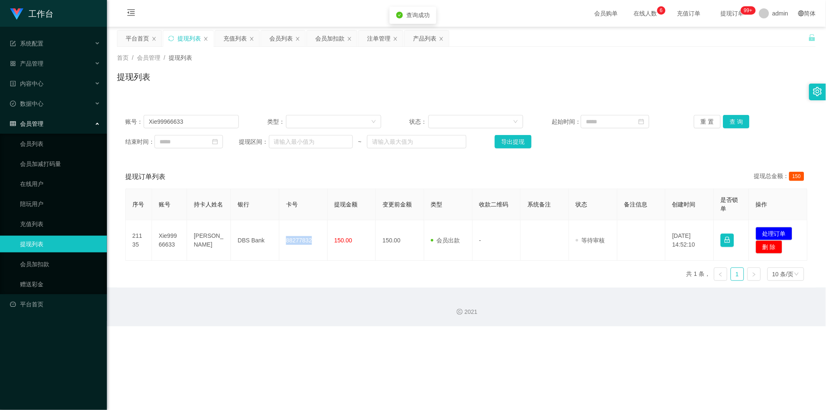
copy td "88277832"
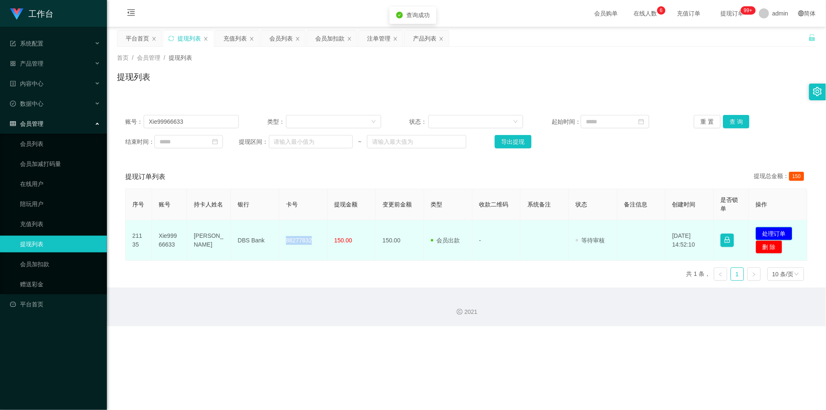
click at [360, 231] on button "处理订单" at bounding box center [774, 233] width 37 height 13
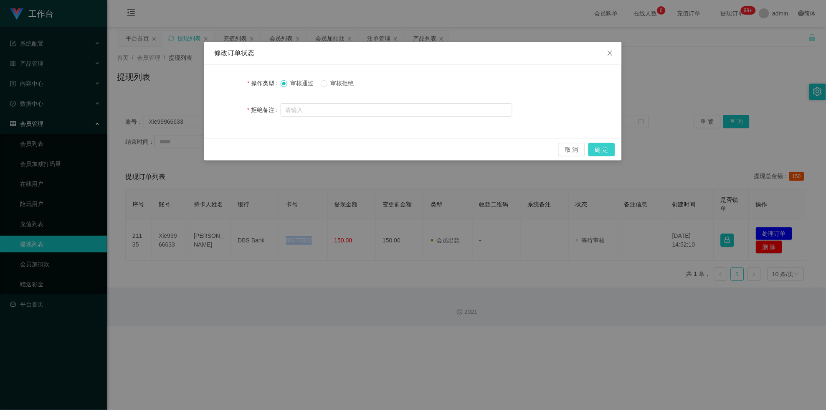
click at [360, 148] on button "确 定" at bounding box center [602, 149] width 27 height 13
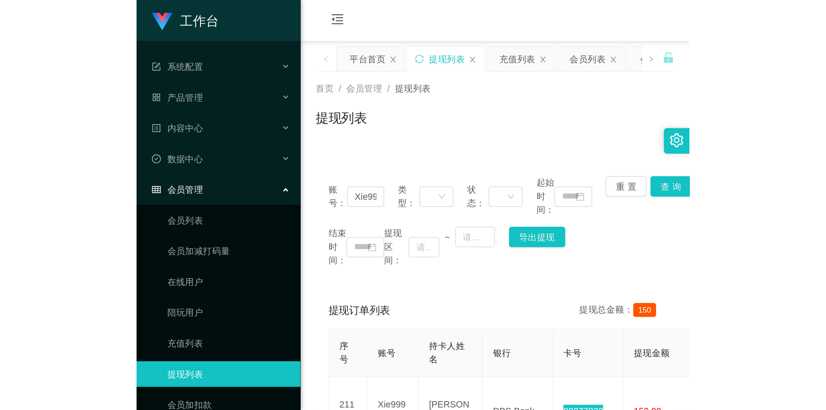
scroll to position [53, 0]
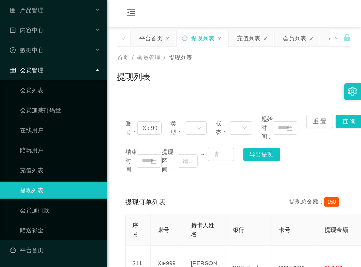
click at [164, 18] on div "会员购单 在线人数 0 1 2 3 4 5 6 7 8 9 0 1 2 3 4 5 6 7 8 9 0 1 2 3 4 5 6 7 8 9 充值订单 提现订单…" at bounding box center [234, 13] width 254 height 27
click at [250, 39] on div "充值列表" at bounding box center [248, 38] width 23 height 16
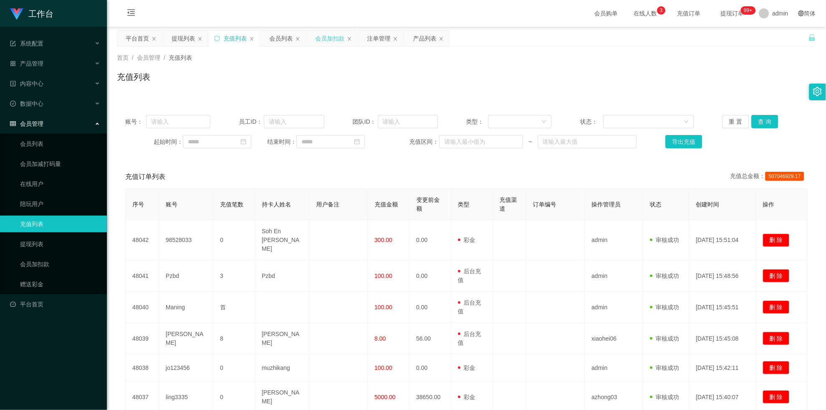
click at [324, 40] on div "会员加扣款" at bounding box center [329, 38] width 29 height 16
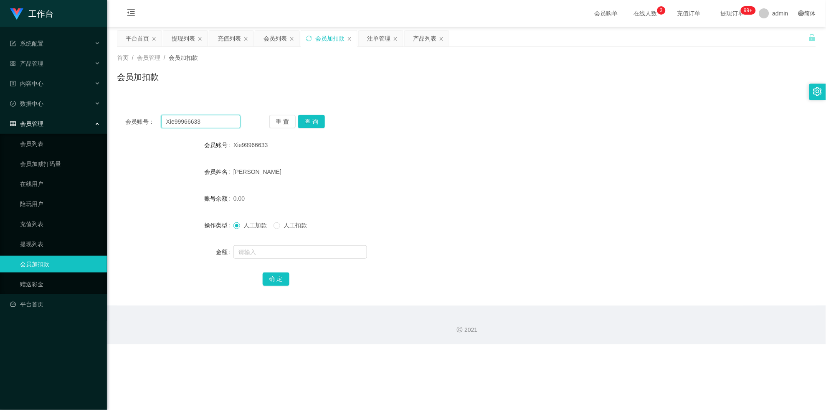
click at [180, 123] on input "Xie99966633" at bounding box center [200, 121] width 79 height 13
paste input "Huiwen"
type input "Huiwen"
click at [315, 120] on button "查 询" at bounding box center [311, 121] width 27 height 13
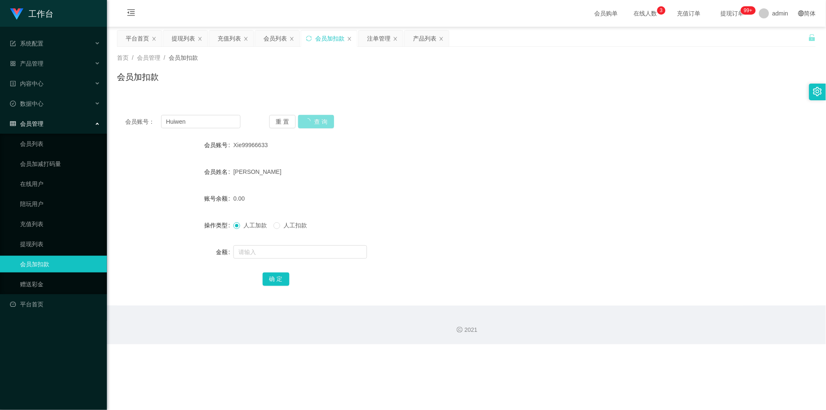
click at [315, 120] on button "查 询" at bounding box center [316, 121] width 36 height 13
click at [280, 251] on input "text" at bounding box center [300, 251] width 134 height 13
type input "300"
click at [277, 267] on button "确 定" at bounding box center [276, 278] width 27 height 13
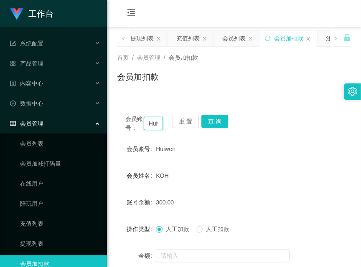
click at [150, 123] on input "Huiwen" at bounding box center [153, 123] width 19 height 13
paste input "147258369"
type input "147258369"
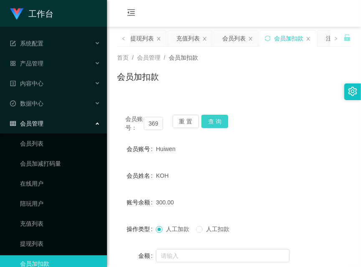
click at [218, 117] on button "查 询" at bounding box center [214, 121] width 27 height 13
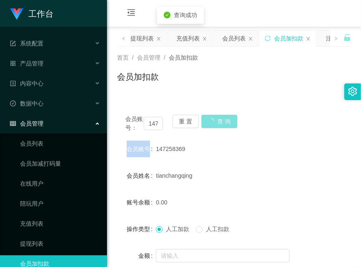
click at [218, 117] on div "会员账号： 147258369 重 置 查 询" at bounding box center [234, 124] width 234 height 18
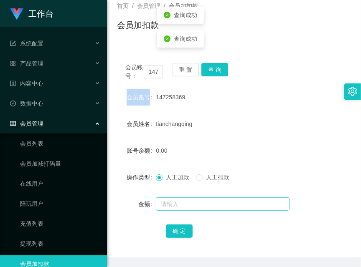
scroll to position [73, 0]
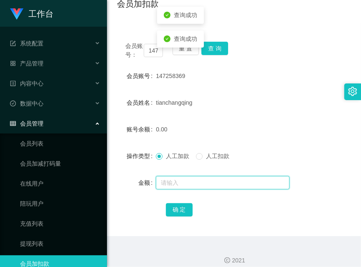
click at [205, 178] on input "text" at bounding box center [223, 182] width 134 height 13
type input "100"
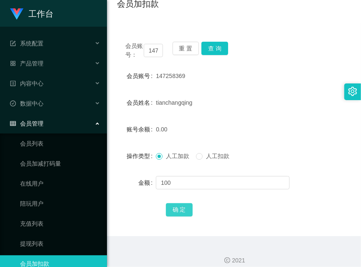
drag, startPoint x: 191, startPoint y: 208, endPoint x: 188, endPoint y: 221, distance: 13.3
click at [191, 208] on button "确 定" at bounding box center [179, 209] width 27 height 13
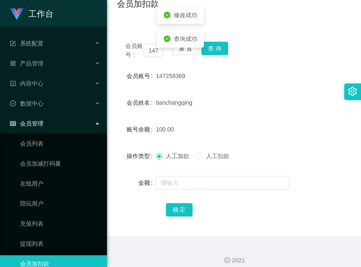
click at [270, 23] on div "会员账号： 147258369 重 置 查 询 会员账号 147258369 会员姓名 tianchangqing 账号余额 100.00 操作类型 人工加款…" at bounding box center [234, 129] width 234 height 213
drag, startPoint x: 262, startPoint y: 17, endPoint x: 280, endPoint y: 16, distance: 17.6
drag, startPoint x: 215, startPoint y: 23, endPoint x: 221, endPoint y: 49, distance: 27.0
click at [215, 23] on div "会员账号： 147258369 重 置 查 询 会员账号 147258369 会员姓名 tianchangqing 账号余额 100.00 操作类型 人工加款…" at bounding box center [234, 129] width 234 height 213
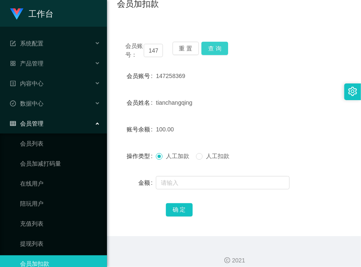
click at [223, 53] on button "查 询" at bounding box center [214, 48] width 27 height 13
click at [223, 53] on div "会员账号： 147258369 重 置 查 询" at bounding box center [234, 51] width 234 height 18
click at [220, 12] on div "会员加扣款" at bounding box center [234, 6] width 234 height 19
click at [213, 47] on button "查 询" at bounding box center [214, 48] width 27 height 13
click at [213, 47] on div "会员账号： 147258369 重 置 查 询" at bounding box center [234, 51] width 234 height 18
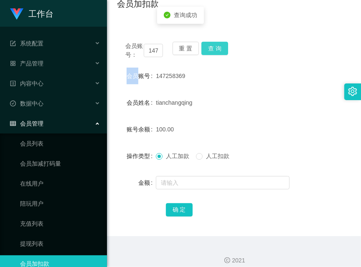
click at [214, 47] on button "查 询" at bounding box center [214, 48] width 27 height 13
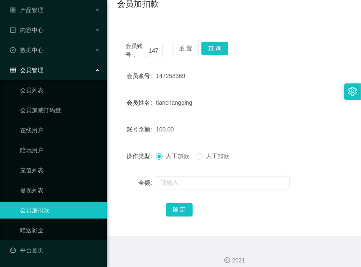
click at [205, 15] on div "会员加扣款" at bounding box center [234, 6] width 234 height 19
click at [211, 54] on button "查 询" at bounding box center [214, 48] width 27 height 13
click at [211, 54] on button "查 询" at bounding box center [219, 48] width 36 height 13
drag, startPoint x: 174, startPoint y: 21, endPoint x: 170, endPoint y: 68, distance: 46.6
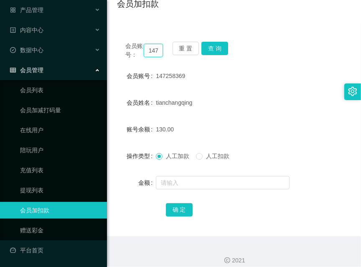
click at [152, 50] on input "147258369" at bounding box center [153, 50] width 19 height 13
click at [218, 53] on button "查 询" at bounding box center [214, 48] width 27 height 13
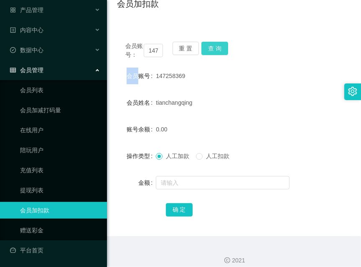
click at [218, 53] on div "会员账号： 147258369 重 置 查 询" at bounding box center [234, 51] width 234 height 18
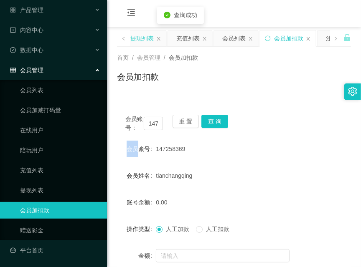
click at [135, 38] on div "提现列表" at bounding box center [141, 38] width 23 height 16
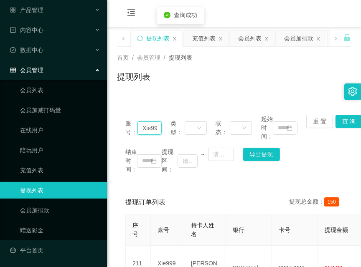
click at [143, 130] on input "Xie99966633" at bounding box center [149, 128] width 24 height 13
paste input "147258369"
type input "147258369"
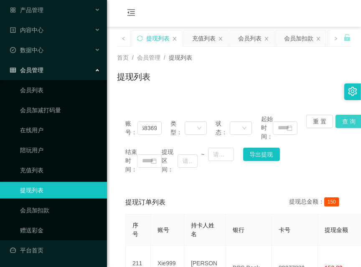
click at [342, 124] on button "查 询" at bounding box center [348, 121] width 27 height 13
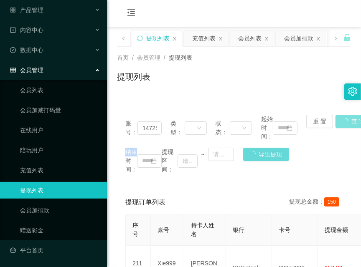
click at [342, 124] on div "账号： 147258369 类型： 状态： 起始时间： 重 置 查 询 结束时间： 提现区间： ~ 导出提现" at bounding box center [234, 145] width 234 height 76
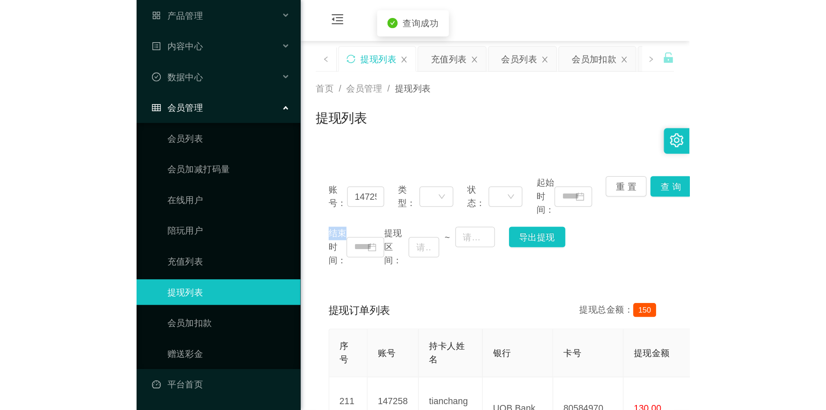
scroll to position [120, 0]
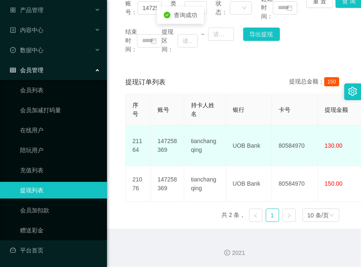
click at [299, 136] on td "80584970" at bounding box center [295, 146] width 46 height 41
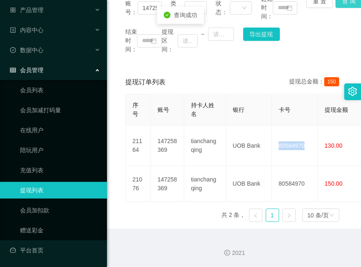
copy td "80584970"
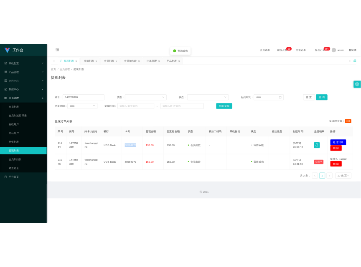
scroll to position [0, 0]
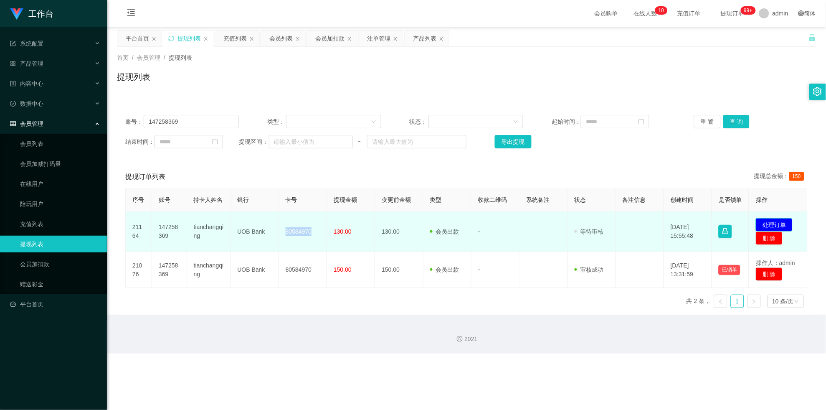
click at [360, 229] on button "处理订单" at bounding box center [774, 224] width 37 height 13
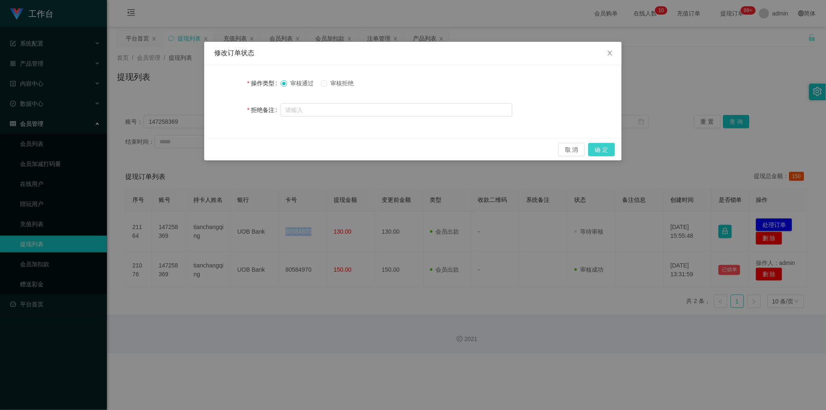
click at [360, 148] on button "确 定" at bounding box center [602, 149] width 27 height 13
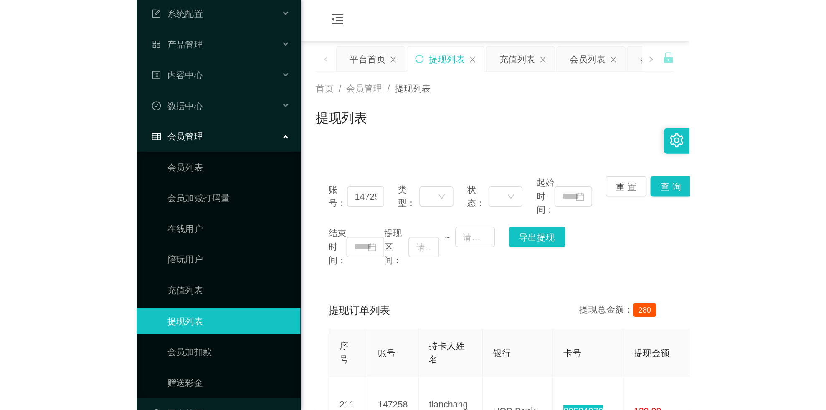
scroll to position [53, 0]
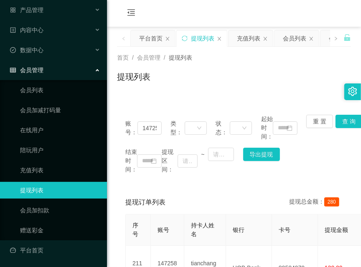
drag, startPoint x: 169, startPoint y: 10, endPoint x: 127, endPoint y: 72, distance: 75.0
click at [169, 10] on div "会员购单 在线人数 0 1 2 3 4 5 6 7 8 9 0 1 2 3 4 5 6 7 8 9 0 1 2 3 4 5 6 7 8 9 充值订单 提现订单…" at bounding box center [234, 13] width 254 height 27
click at [298, 40] on div "会员列表" at bounding box center [294, 38] width 23 height 16
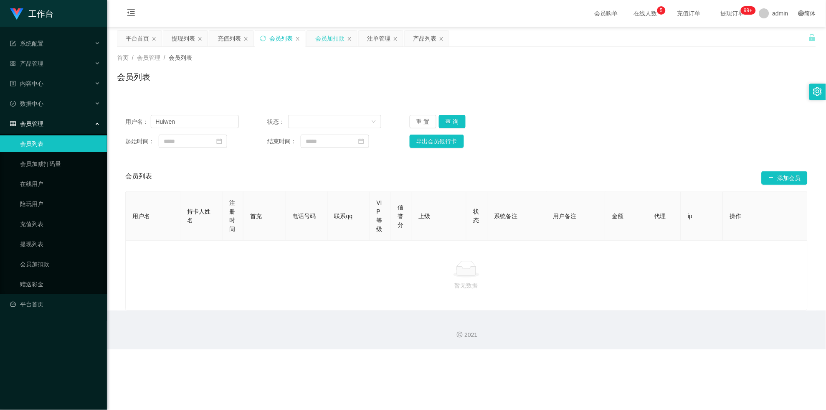
click at [332, 35] on div "会员加扣款" at bounding box center [329, 38] width 29 height 16
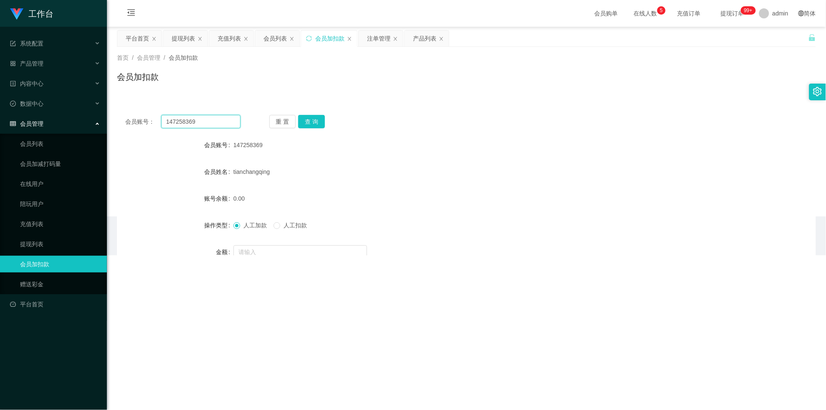
click at [181, 121] on input "147258369" at bounding box center [200, 121] width 79 height 13
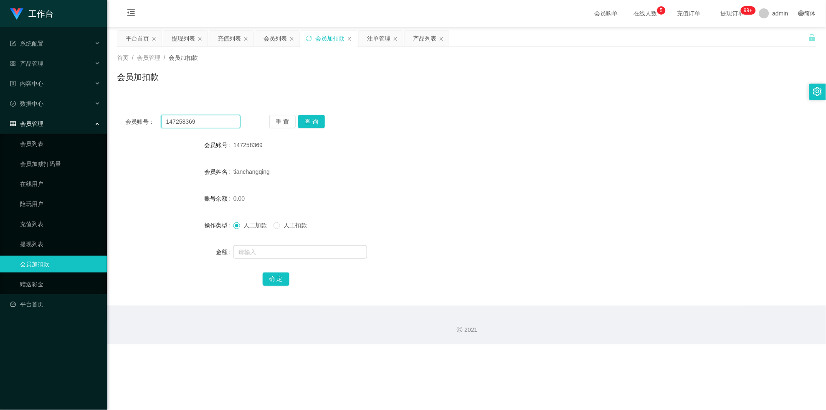
click at [181, 121] on input "147258369" at bounding box center [200, 121] width 79 height 13
paste input "Huiwen"
type input "Huiwen"
click at [312, 126] on button "查 询" at bounding box center [311, 121] width 27 height 13
drag, startPoint x: 312, startPoint y: 126, endPoint x: 330, endPoint y: 116, distance: 21.3
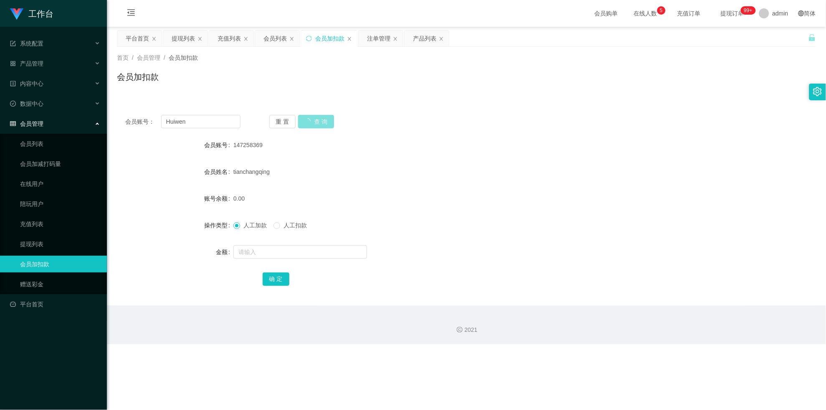
click at [312, 126] on button "查 询" at bounding box center [316, 121] width 36 height 13
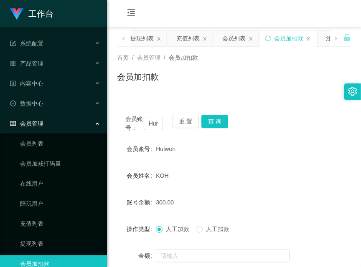
click at [230, 12] on div "会员购单 在线人数 0 1 2 3 4 5 6 7 8 9 0 1 2 3 4 5 6 7 8 9 0 1 2 3 4 5 6 7 8 9 充值订单 提现订单…" at bounding box center [234, 13] width 254 height 27
click at [209, 121] on button "查 询" at bounding box center [214, 121] width 27 height 13
click at [219, 20] on div "会员购单 在线人数 0 1 2 3 4 5 6 7 8 9 0 1 2 3 4 5 6 7 8 9 0 1 2 3 4 5 6 7 8 9 充值订单 提现订单…" at bounding box center [234, 13] width 254 height 27
click at [222, 118] on button "查 询" at bounding box center [214, 121] width 27 height 13
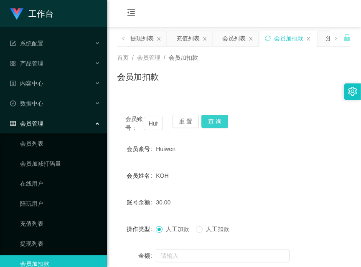
click at [208, 126] on button "查 询" at bounding box center [214, 121] width 27 height 13
click at [170, 15] on div "会员购单 在线人数 0 1 2 3 4 5 6 7 8 9 0 1 2 3 4 5 6 7 8 9 0 1 2 3 4 5 6 7 8 9 充值订单 提现订单…" at bounding box center [234, 13] width 254 height 27
click at [211, 122] on button "查 询" at bounding box center [214, 121] width 27 height 13
click at [211, 122] on div "会员账号： Huiwen 重 置 查 询" at bounding box center [234, 124] width 234 height 18
drag, startPoint x: 207, startPoint y: 7, endPoint x: 203, endPoint y: 72, distance: 65.7
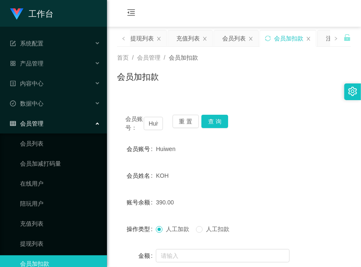
click at [207, 10] on div "会员购单 在线人数 0 1 2 3 4 5 6 7 8 9 0 1 2 3 4 5 6 7 8 9 0 1 2 3 4 5 6 7 8 9 充值订单 提现订单…" at bounding box center [234, 13] width 254 height 27
click at [210, 117] on button "查 询" at bounding box center [214, 121] width 27 height 13
click at [210, 117] on div "会员账号： Huiwen 重 置 查 询" at bounding box center [234, 124] width 234 height 18
drag, startPoint x: 182, startPoint y: 11, endPoint x: 220, endPoint y: 76, distance: 75.1
click at [185, 12] on div "会员购单 在线人数 0 1 2 3 4 5 6 7 8 9 0 1 2 3 4 5 6 7 8 9 0 1 2 3 4 5 6 7 8 9 0 1 2 3 4…" at bounding box center [234, 13] width 254 height 27
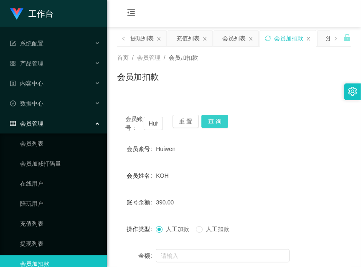
click at [226, 118] on button "查 询" at bounding box center [214, 121] width 27 height 13
click at [226, 118] on div "会员账号： Huiwen 重 置 查 询" at bounding box center [234, 124] width 234 height 18
click at [226, 118] on button "查 询" at bounding box center [214, 121] width 27 height 13
click at [226, 118] on div "会员账号： Huiwen 重 置 查 询" at bounding box center [234, 124] width 234 height 18
drag, startPoint x: 214, startPoint y: 15, endPoint x: 205, endPoint y: 28, distance: 15.3
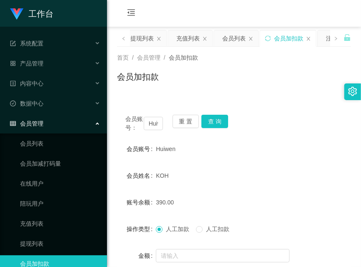
click at [214, 15] on div "会员购单 在线人数 0 1 2 3 4 5 6 7 8 9 0 1 2 3 4 5 6 7 8 9 0 1 2 3 4 5 6 7 8 9 充值订单 提现订单…" at bounding box center [234, 13] width 254 height 27
click at [148, 126] on input "Huiwen" at bounding box center [153, 123] width 19 height 13
drag, startPoint x: 148, startPoint y: 126, endPoint x: 213, endPoint y: 120, distance: 65.4
click at [148, 126] on input "Huiwen" at bounding box center [153, 123] width 19 height 13
click at [215, 124] on button "查 询" at bounding box center [214, 121] width 27 height 13
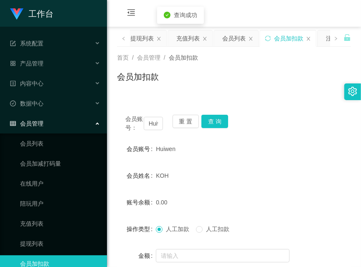
click at [141, 42] on div "提现列表" at bounding box center [141, 38] width 23 height 16
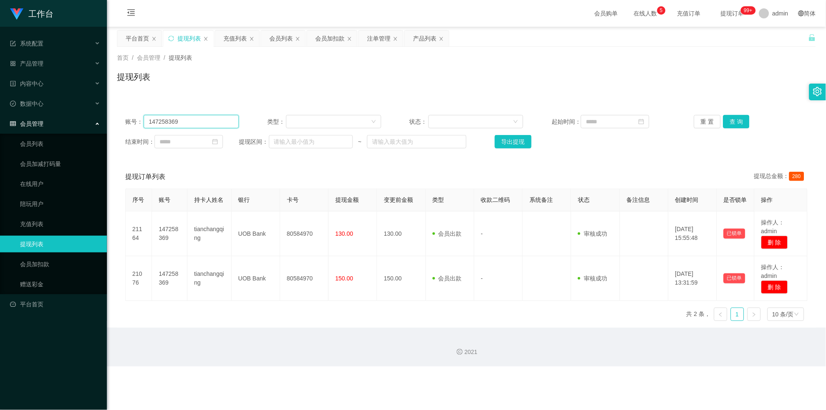
click at [226, 122] on input "147258369" at bounding box center [191, 121] width 95 height 13
paste input "Huiwen"
type input "Huiwen"
click at [360, 122] on button "查 询" at bounding box center [736, 121] width 27 height 13
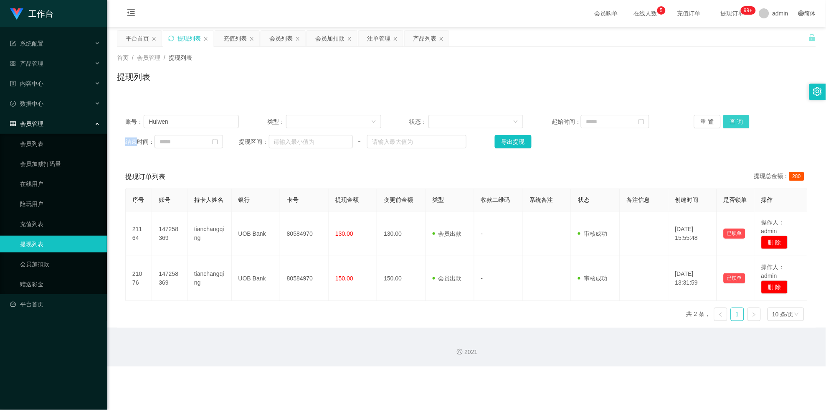
click at [360, 122] on div "重 置 查 询" at bounding box center [751, 121] width 114 height 13
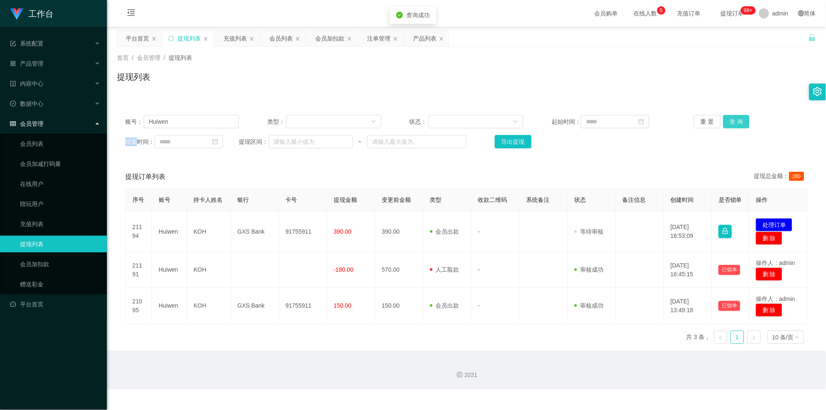
click at [360, 122] on button "查 询" at bounding box center [736, 121] width 27 height 13
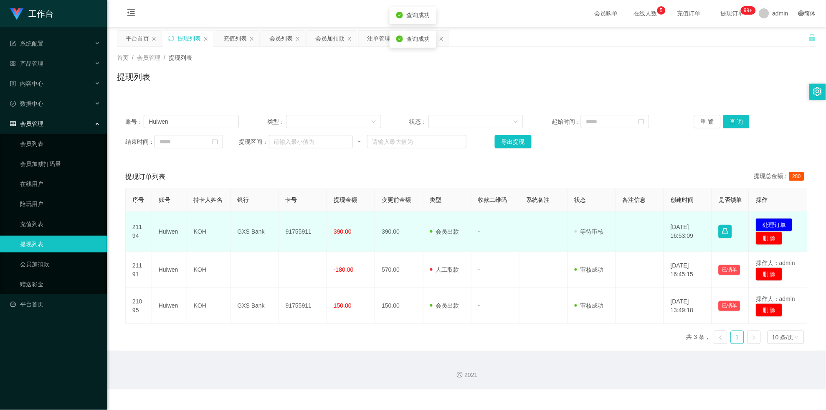
click at [279, 226] on td "91755911" at bounding box center [303, 231] width 48 height 41
click at [360, 231] on button "处理订单" at bounding box center [774, 224] width 37 height 13
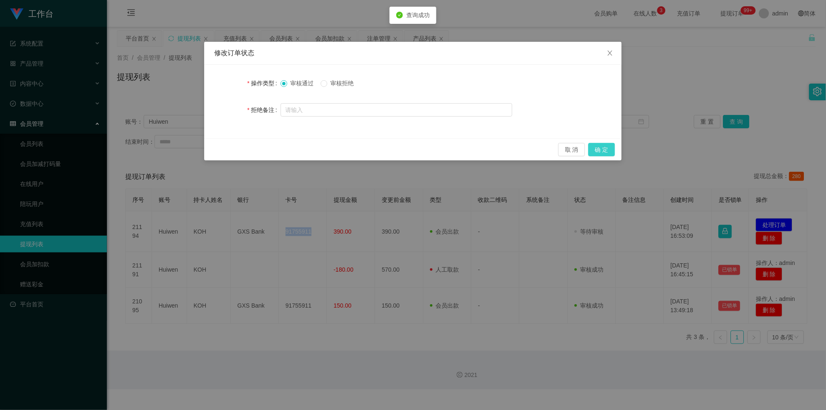
click at [360, 153] on button "确 定" at bounding box center [602, 149] width 27 height 13
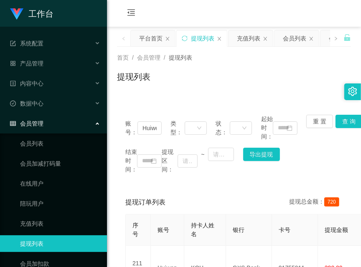
click at [200, 15] on div "会员购单 在线人数 0 1 2 3 4 5 6 7 8 9 0 1 2 3 4 5 6 7 8 9 0 1 2 3 4 5 6 7 8 9 充值订单 提现订单…" at bounding box center [234, 13] width 254 height 27
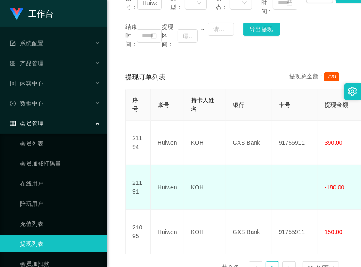
scroll to position [146, 0]
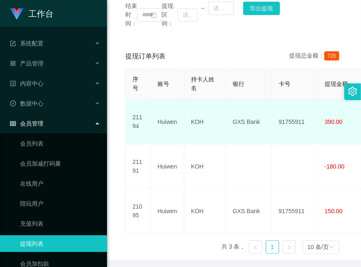
click at [236, 113] on td "GXS Bank" at bounding box center [249, 122] width 46 height 45
click at [248, 114] on td "GXS Bank" at bounding box center [249, 122] width 46 height 45
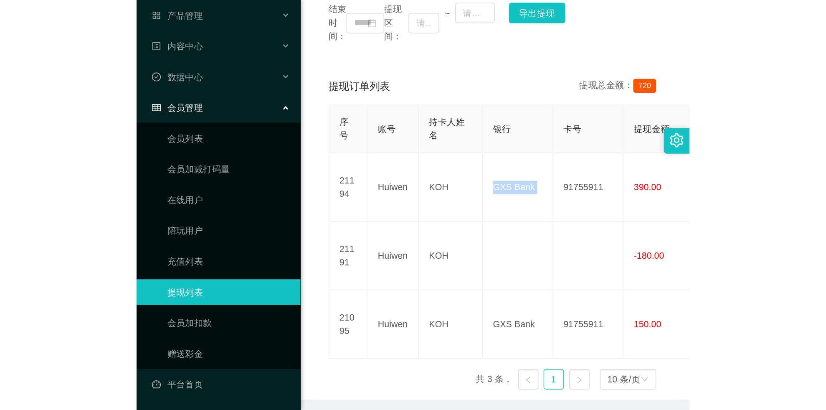
scroll to position [0, 0]
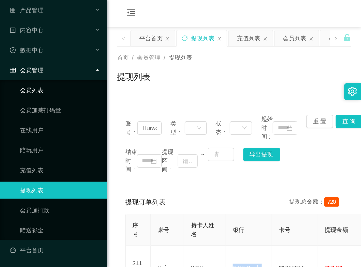
click at [67, 91] on link "会员列表" at bounding box center [60, 90] width 80 height 17
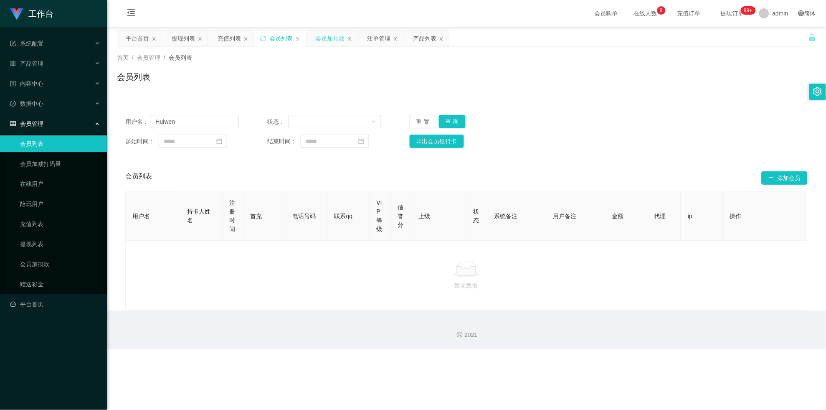
drag, startPoint x: 326, startPoint y: 37, endPoint x: 326, endPoint y: 44, distance: 7.1
click at [326, 37] on div "会员加扣款" at bounding box center [329, 38] width 29 height 16
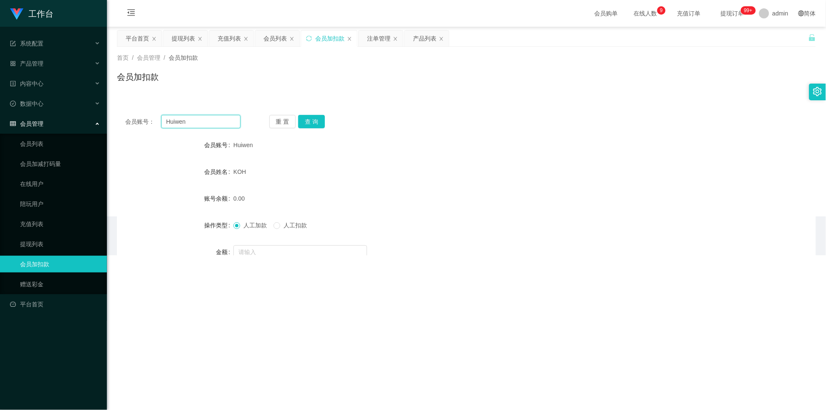
click at [201, 118] on input "Huiwen" at bounding box center [200, 121] width 79 height 13
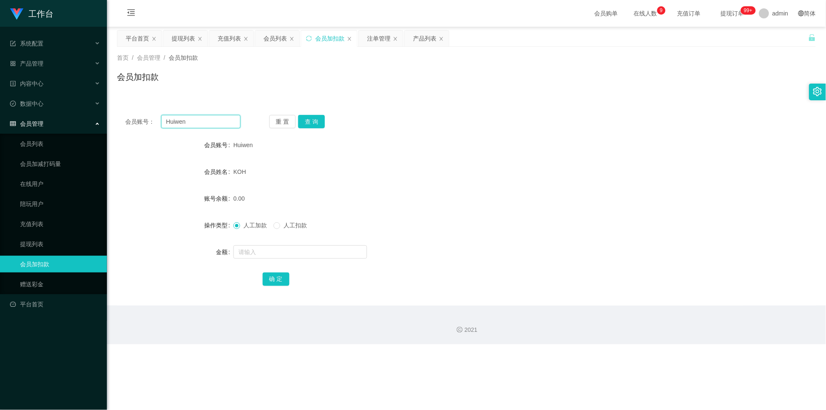
click at [201, 118] on input "Huiwen" at bounding box center [200, 121] width 79 height 13
paste input "Milkyhui"
type input "Milkyhui"
click at [305, 119] on button "查 询" at bounding box center [311, 121] width 27 height 13
click at [305, 119] on button "查 询" at bounding box center [316, 121] width 36 height 13
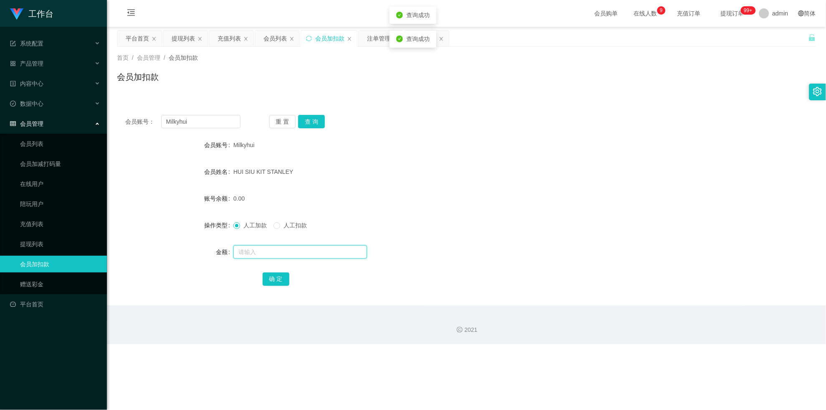
click at [296, 251] on input "text" at bounding box center [300, 251] width 134 height 13
type input "3000"
click at [282, 267] on button "确 定" at bounding box center [276, 278] width 27 height 13
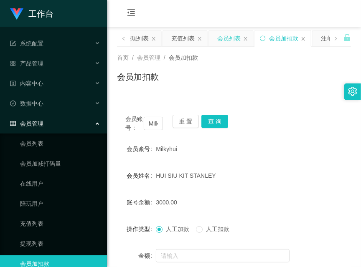
click at [228, 30] on div "会员列表" at bounding box center [228, 38] width 23 height 16
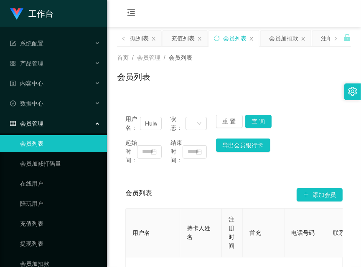
click at [211, 96] on div "用户名： Huiwen 状态： 重 置 查 询 起始时间： 结束时间： 导出会员银行卡 会员列表 添加会员 用户名 持卡人姓名 注册时间 首充 电话号码 联系…" at bounding box center [234, 211] width 234 height 231
click at [181, 37] on div "充值列表" at bounding box center [182, 38] width 23 height 16
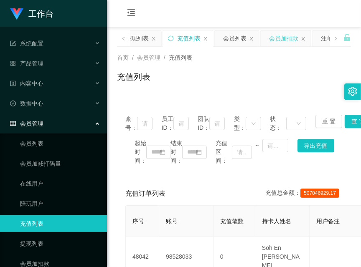
click at [287, 43] on div "会员加扣款" at bounding box center [283, 38] width 29 height 16
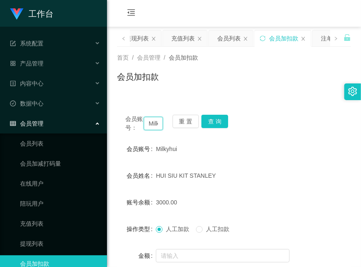
click at [154, 120] on input "Milkyhui" at bounding box center [153, 123] width 19 height 13
click at [220, 119] on button "查 询" at bounding box center [214, 121] width 27 height 13
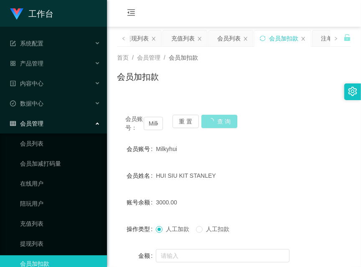
click at [220, 119] on button "查 询" at bounding box center [219, 121] width 36 height 13
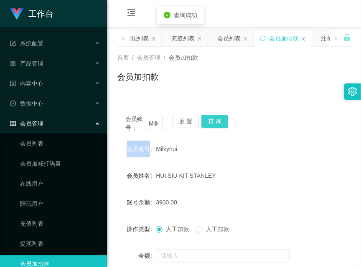
click at [220, 119] on div "会员账号： Milkyhui 重 置 查 询" at bounding box center [234, 124] width 234 height 18
click at [220, 119] on button "查 询" at bounding box center [214, 121] width 27 height 13
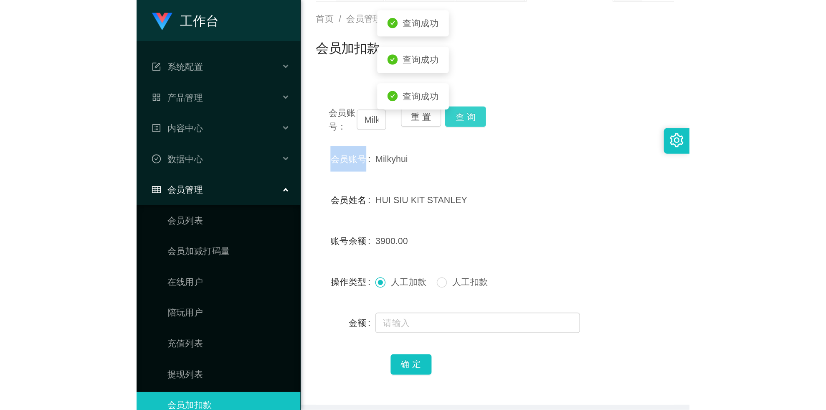
scroll to position [81, 0]
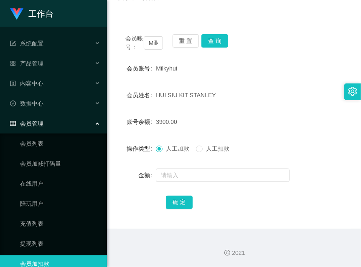
drag, startPoint x: 238, startPoint y: 61, endPoint x: 234, endPoint y: 57, distance: 5.9
click at [238, 61] on div "Milkyhui" at bounding box center [224, 68] width 137 height 17
click at [223, 46] on button "查 询" at bounding box center [214, 40] width 27 height 13
click at [223, 46] on div "会员账号： Milkyhui 重 置 查 询" at bounding box center [234, 43] width 234 height 18
click at [155, 43] on input "Milkyhui" at bounding box center [153, 42] width 19 height 13
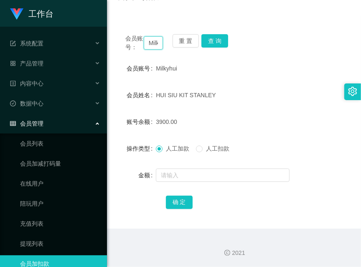
click at [155, 43] on input "Milkyhui" at bounding box center [153, 42] width 19 height 13
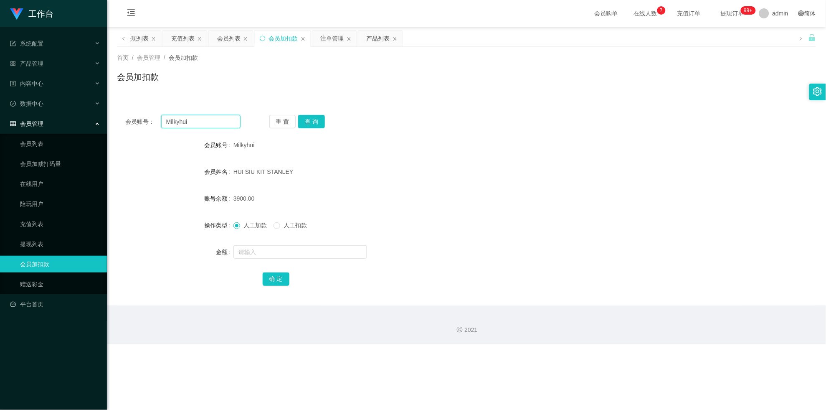
scroll to position [0, 0]
click at [36, 145] on link "会员列表" at bounding box center [60, 143] width 80 height 17
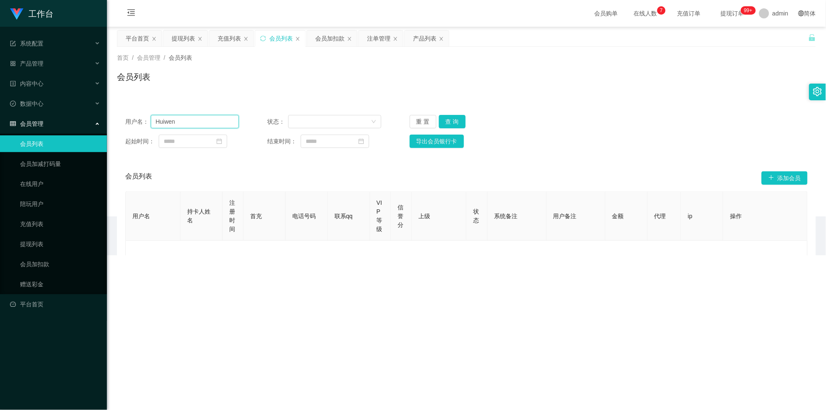
click at [189, 120] on input "Huiwen" at bounding box center [195, 121] width 89 height 13
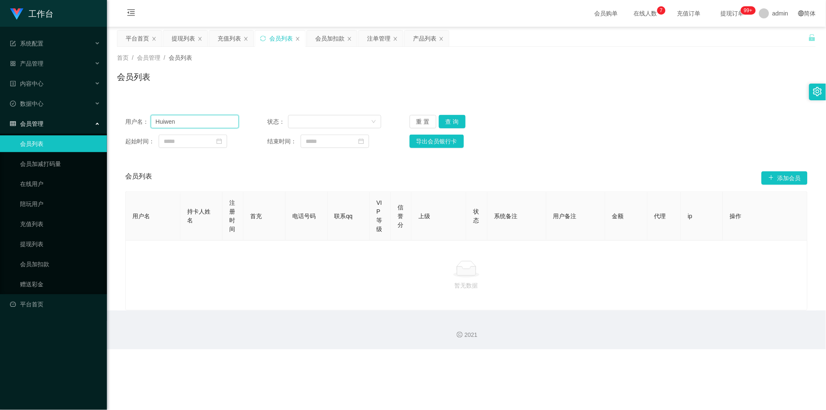
click at [189, 120] on input "Huiwen" at bounding box center [195, 121] width 89 height 13
paste input "Milkyhui"
type input "Milkyhui"
click at [360, 119] on button "查 询" at bounding box center [452, 121] width 27 height 13
click at [360, 119] on div "重 置 查 询" at bounding box center [467, 121] width 114 height 13
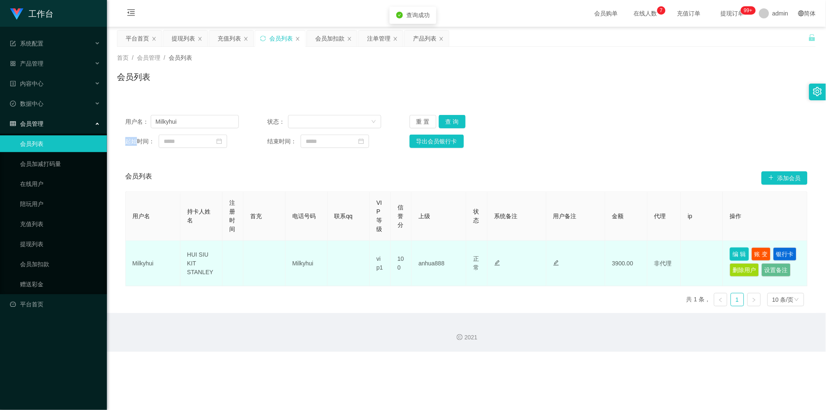
click at [360, 254] on button "编 辑" at bounding box center [739, 253] width 19 height 13
type input "Milkyhui"
type input "HUI SIU KIT STANLEY"
click at [360, 256] on button "编 辑" at bounding box center [739, 253] width 19 height 13
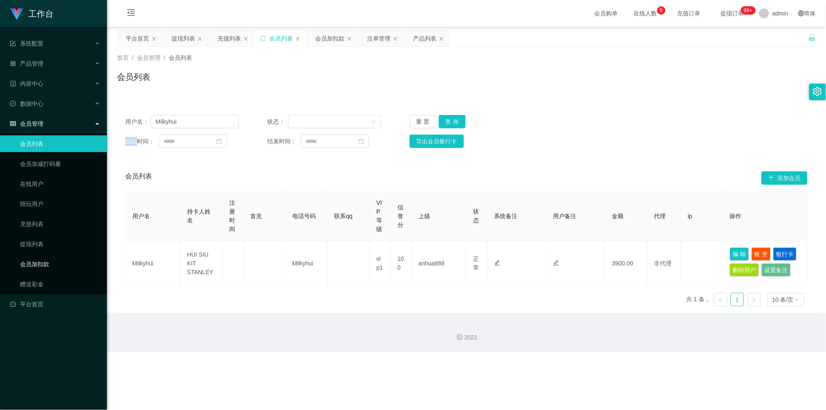
click at [45, 256] on link "会员加扣款" at bounding box center [60, 264] width 80 height 17
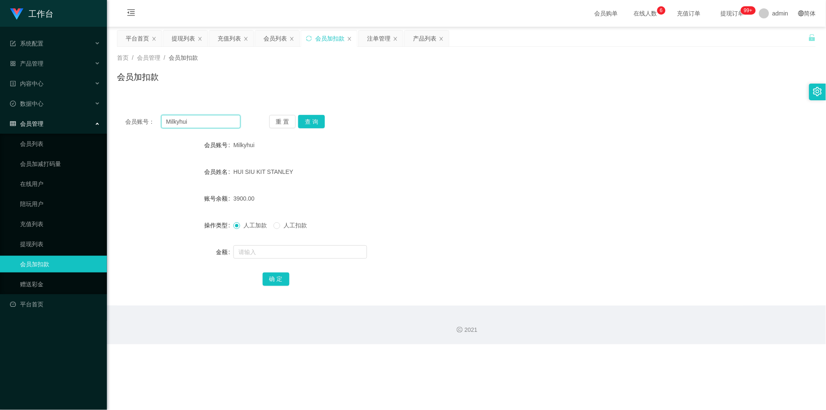
click at [225, 119] on input "Milkyhui" at bounding box center [200, 121] width 79 height 13
click at [320, 126] on button "查 询" at bounding box center [311, 121] width 27 height 13
click at [320, 126] on div "重 置 查 询" at bounding box center [326, 121] width 115 height 13
click at [73, 146] on link "会员列表" at bounding box center [60, 143] width 80 height 17
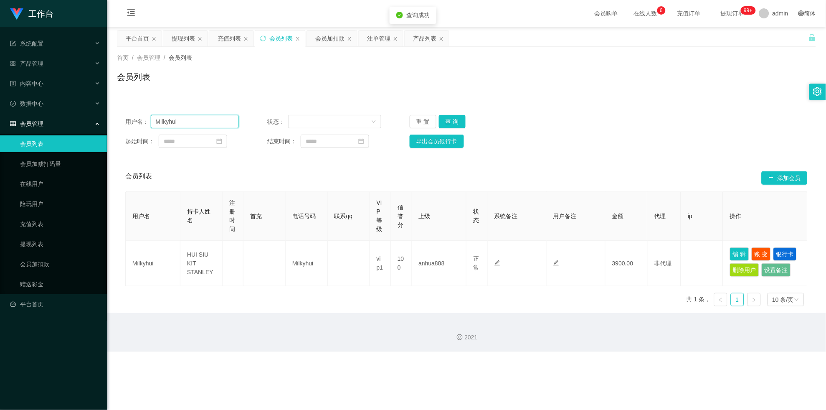
click at [212, 123] on input "Milkyhui" at bounding box center [195, 121] width 89 height 13
click at [360, 126] on button "查 询" at bounding box center [452, 121] width 27 height 13
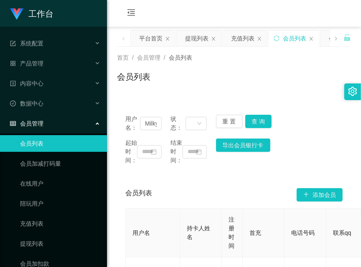
click at [230, 84] on div "会员列表" at bounding box center [234, 80] width 234 height 19
click at [51, 250] on link "提现列表" at bounding box center [60, 244] width 80 height 17
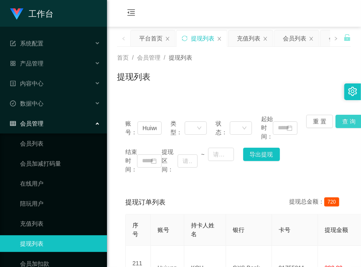
click at [344, 124] on button "查 询" at bounding box center [348, 121] width 27 height 13
click at [344, 124] on div "账号： Huiwen 类型： 状态： 起始时间： 重 置 查 询 结束时间： 提现区间： ~ 导出提现" at bounding box center [234, 145] width 234 height 76
click at [155, 127] on input "Huiwen" at bounding box center [149, 128] width 24 height 13
paste input "Milkyhui"
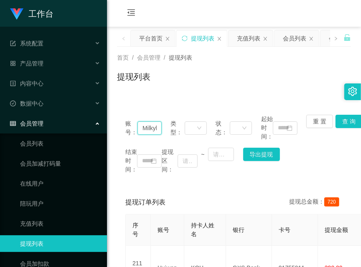
scroll to position [0, 8]
type input "Milkyhui"
click at [339, 125] on button "查 询" at bounding box center [348, 121] width 27 height 13
click at [339, 125] on div "账号： Milkyhui 类型： 状态： 起始时间： 重 置 查 询 结束时间： 提现区间： ~ 导出提现" at bounding box center [234, 145] width 234 height 76
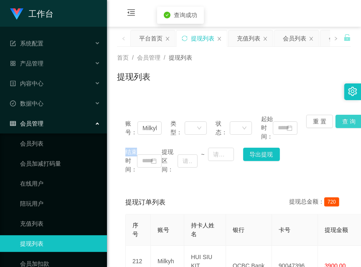
click at [339, 125] on button "查 询" at bounding box center [348, 121] width 27 height 13
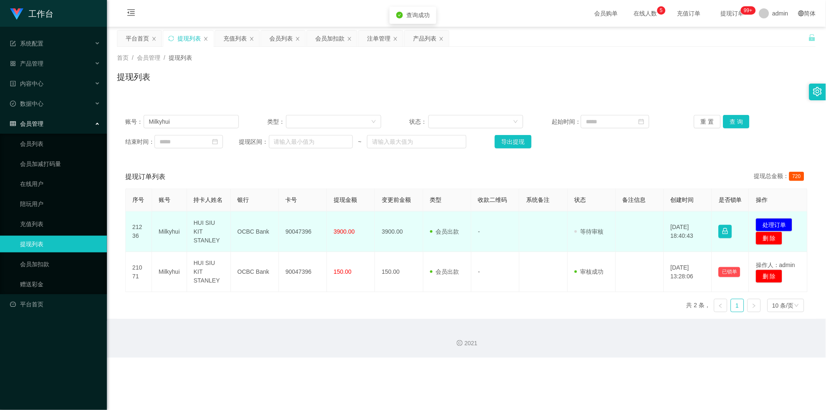
click at [355, 229] on td "3900.00" at bounding box center [351, 231] width 48 height 41
click at [294, 222] on td "90047396" at bounding box center [303, 231] width 48 height 41
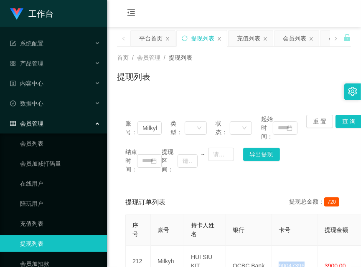
drag, startPoint x: 232, startPoint y: 82, endPoint x: 238, endPoint y: 89, distance: 9.5
click at [232, 82] on div "提现列表" at bounding box center [234, 80] width 234 height 19
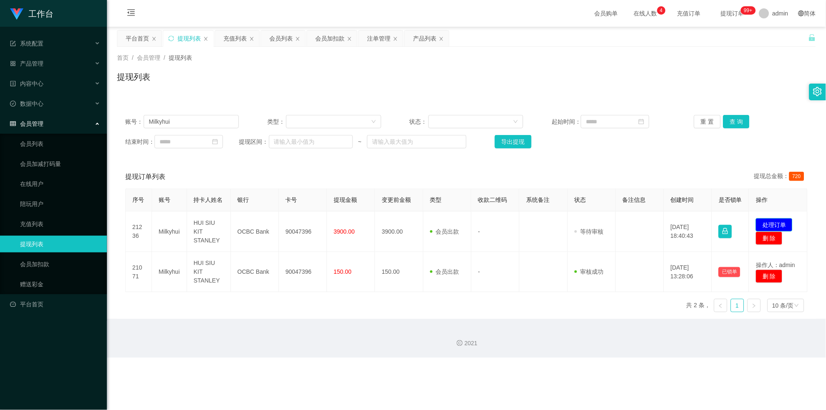
drag, startPoint x: 780, startPoint y: 233, endPoint x: 777, endPoint y: 228, distance: 6.4
click at [360, 231] on button "处理订单" at bounding box center [774, 224] width 37 height 13
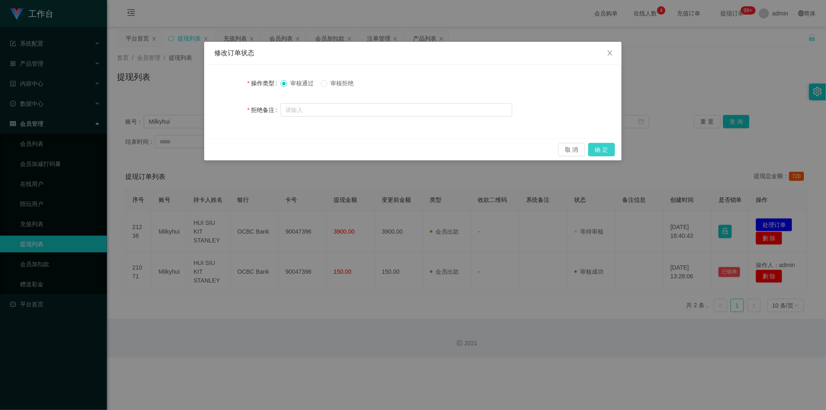
click at [360, 146] on button "确 定" at bounding box center [602, 149] width 27 height 13
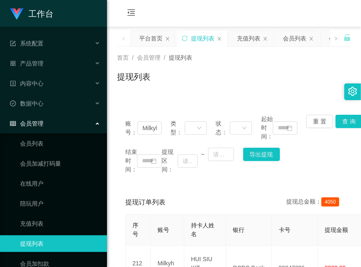
click at [196, 79] on div "提现列表" at bounding box center [234, 80] width 234 height 19
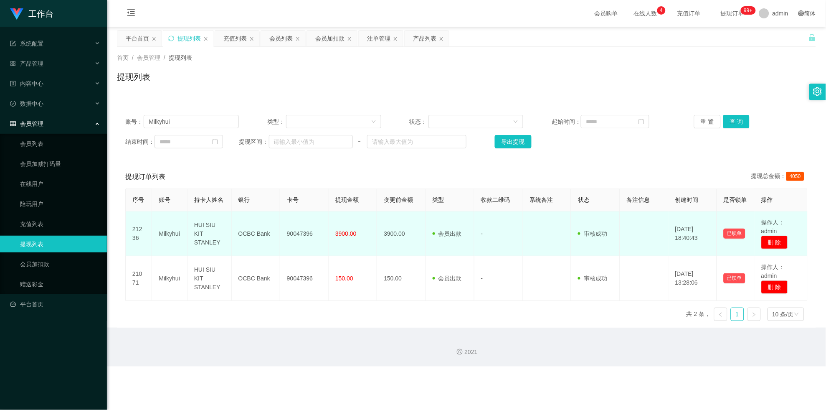
click at [270, 219] on td "OCBC Bank" at bounding box center [256, 233] width 48 height 45
click at [218, 215] on td "HUI SIU KIT STANLEY" at bounding box center [210, 233] width 44 height 45
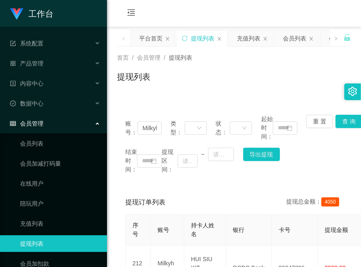
drag, startPoint x: 207, startPoint y: 66, endPoint x: 353, endPoint y: 75, distance: 146.1
click at [209, 67] on div "首页 / 会员管理 / 提现列表 / 提现列表" at bounding box center [234, 71] width 234 height 36
click at [152, 99] on div "账号： Milkyhui 类型： 状态： 起始时间： 重 置 查 询 结束时间： 提现区间： ~ 导出提现 提现订单列表 提现总金额： 4050 序号 账号 …" at bounding box center [234, 229] width 234 height 266
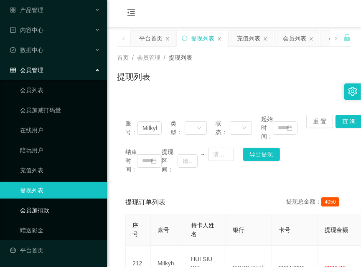
click at [43, 209] on link "会员加扣款" at bounding box center [60, 210] width 80 height 17
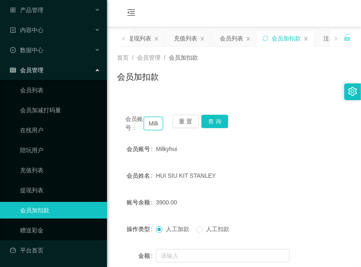
click at [146, 119] on input "Milkyhui" at bounding box center [153, 123] width 19 height 13
paste input "Xie99966633"
type input "Xie99966633"
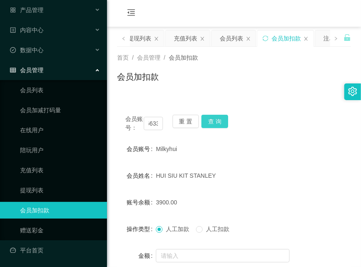
click at [207, 123] on button "查 询" at bounding box center [214, 121] width 27 height 13
click at [208, 123] on button "查 询" at bounding box center [219, 121] width 36 height 13
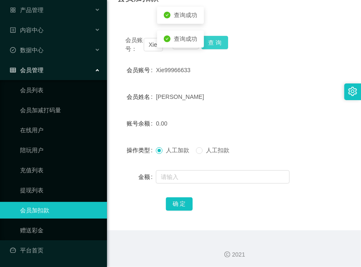
scroll to position [81, 0]
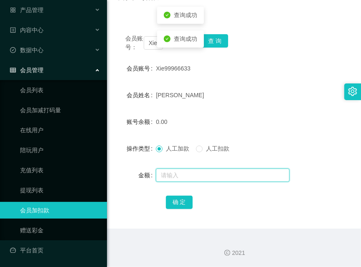
click at [197, 173] on input "text" at bounding box center [223, 175] width 134 height 13
type input "100"
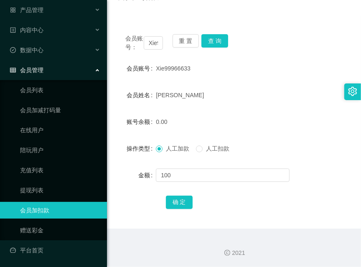
click at [179, 211] on div "会员账号： Xie99966633 重 置 查 询 会员账号 Xie99966633 会员姓名 [PERSON_NAME] 账号余额 0.00 操作类型 人工…" at bounding box center [234, 127] width 234 height 203
click at [180, 204] on button "确 定" at bounding box center [179, 202] width 27 height 13
click at [157, 42] on input "Xie99966633" at bounding box center [153, 42] width 19 height 13
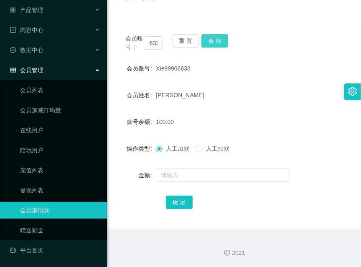
click at [219, 42] on button "查 询" at bounding box center [214, 40] width 27 height 13
click at [219, 42] on div "会员账号： Xie99966633 重 置 查 询" at bounding box center [234, 43] width 234 height 18
click at [219, 42] on button "查 询" at bounding box center [214, 40] width 27 height 13
click at [20, 152] on link "陪玩用户" at bounding box center [60, 150] width 80 height 17
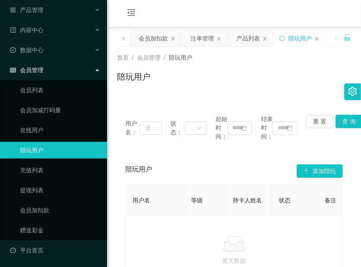
drag, startPoint x: 160, startPoint y: 93, endPoint x: 153, endPoint y: 148, distance: 56.0
click at [160, 93] on div "首页 / 会员管理 / 陪玩用户 / 陪玩用户" at bounding box center [234, 72] width 254 height 50
click at [240, 67] on div "首页 / 会员管理 / 陪玩用户 / 陪玩用户" at bounding box center [234, 71] width 234 height 36
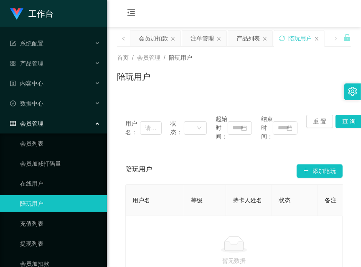
scroll to position [53, 0]
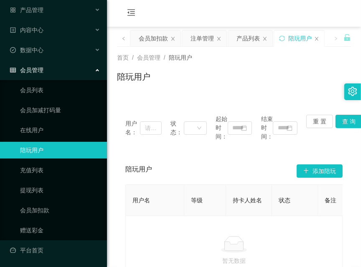
drag, startPoint x: 218, startPoint y: 69, endPoint x: 244, endPoint y: 57, distance: 29.0
click at [218, 69] on div "首页 / 会员管理 / 陪玩用户 / 陪玩用户" at bounding box center [234, 71] width 234 height 36
drag, startPoint x: 148, startPoint y: 30, endPoint x: 150, endPoint y: 34, distance: 4.9
click at [150, 34] on div "会员加扣款" at bounding box center [155, 38] width 51 height 17
click at [152, 43] on div "会员加扣款" at bounding box center [153, 38] width 29 height 16
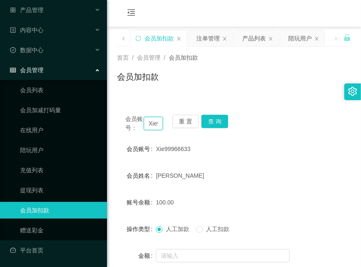
click at [152, 127] on input "Xie99966633" at bounding box center [153, 123] width 19 height 13
click at [220, 120] on button "查 询" at bounding box center [214, 121] width 27 height 13
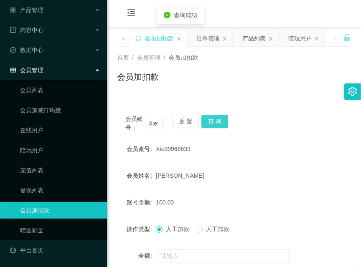
click at [220, 120] on button "查 询" at bounding box center [214, 121] width 27 height 13
click at [220, 120] on div "会员账号： Xie99966633 重 置 查 询" at bounding box center [234, 124] width 234 height 18
click at [190, 72] on div "会员加扣款" at bounding box center [234, 80] width 234 height 19
click at [150, 124] on input "Xie99966633" at bounding box center [153, 123] width 19 height 13
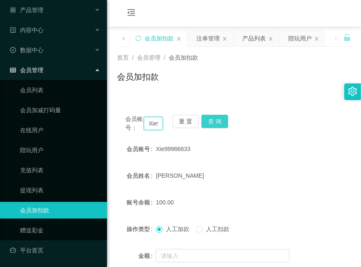
paste input "Winnie1989"
type input "Winnie1989"
click at [225, 118] on button "查 询" at bounding box center [214, 121] width 27 height 13
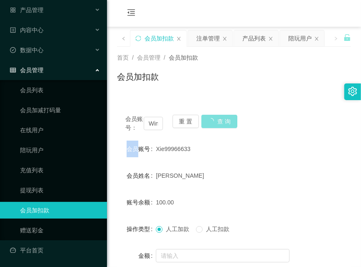
click at [225, 118] on div "会员账号： Winnie1989 重 置 查 询" at bounding box center [234, 124] width 234 height 18
click at [225, 118] on button "查 询" at bounding box center [214, 121] width 27 height 13
drag, startPoint x: 220, startPoint y: 89, endPoint x: 242, endPoint y: 69, distance: 29.6
click at [220, 89] on div "会员加扣款" at bounding box center [234, 80] width 234 height 19
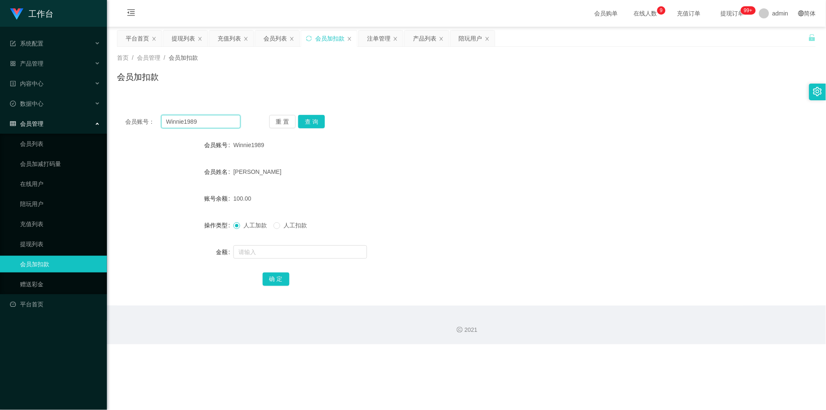
click at [215, 122] on input "Winnie1989" at bounding box center [200, 121] width 79 height 13
click at [306, 121] on button "查 询" at bounding box center [311, 121] width 27 height 13
click at [306, 121] on div "重 置 查 询" at bounding box center [326, 121] width 115 height 13
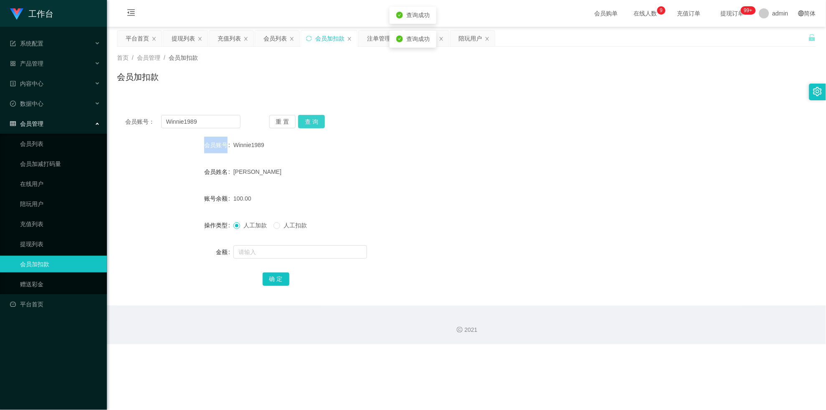
click at [306, 121] on button "查 询" at bounding box center [311, 121] width 27 height 13
click at [182, 38] on div "提现列表" at bounding box center [183, 38] width 23 height 16
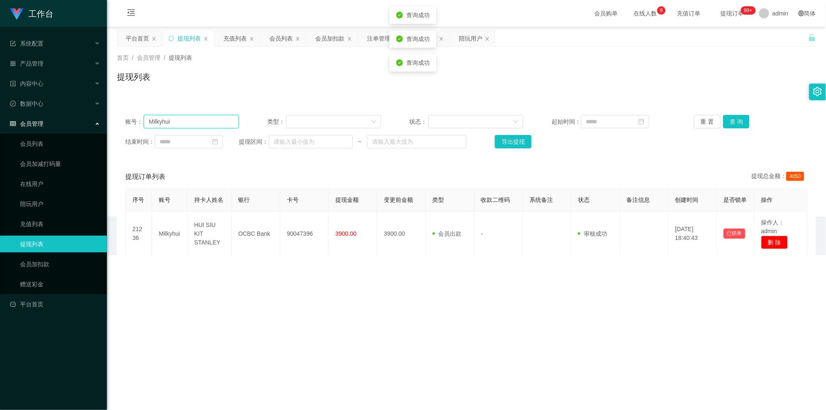
click at [212, 123] on input "Milkyhui" at bounding box center [191, 121] width 95 height 13
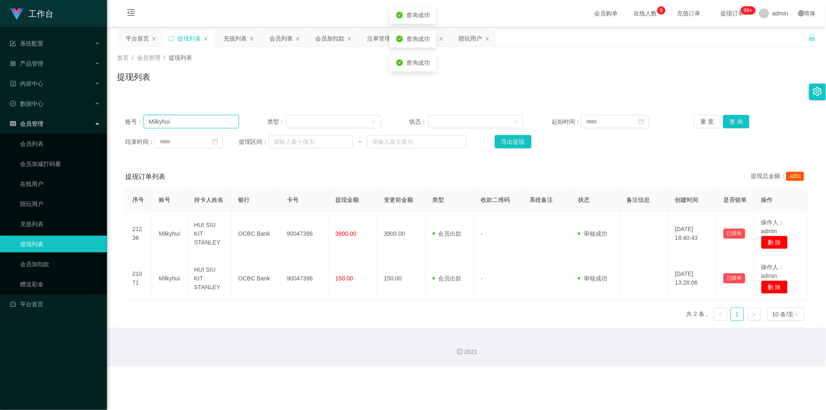
click at [212, 123] on input "Milkyhui" at bounding box center [191, 121] width 95 height 13
paste input "Winnie1989"
type input "Winnie1989"
click at [360, 119] on button "查 询" at bounding box center [736, 121] width 27 height 13
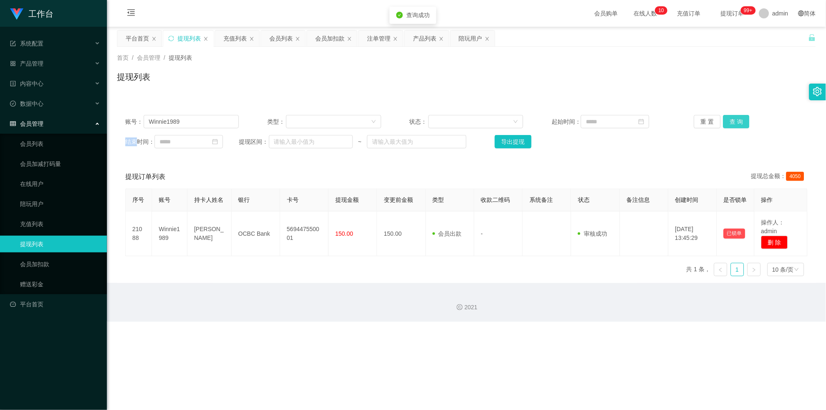
click at [360, 119] on div "重 置 查 询" at bounding box center [751, 121] width 114 height 13
click at [360, 119] on button "查 询" at bounding box center [736, 121] width 27 height 13
click at [227, 37] on div "充值列表" at bounding box center [234, 38] width 23 height 16
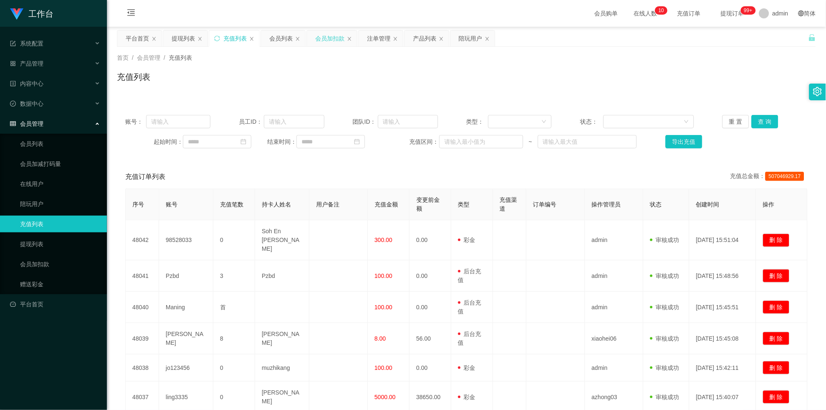
click at [324, 36] on div "会员加扣款" at bounding box center [329, 38] width 29 height 16
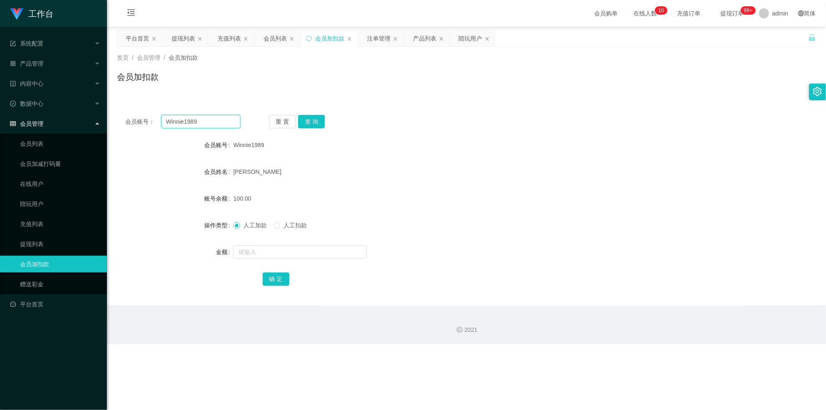
click at [196, 124] on input "Winnie1989" at bounding box center [200, 121] width 79 height 13
click at [315, 124] on button "查 询" at bounding box center [311, 121] width 27 height 13
click at [315, 124] on button "查 询" at bounding box center [316, 121] width 36 height 13
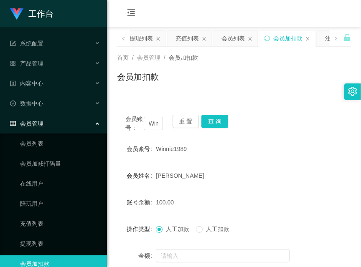
drag, startPoint x: 186, startPoint y: 100, endPoint x: 155, endPoint y: 127, distance: 41.5
click at [186, 100] on div "会员账号： Winnie1989 重 置 查 询 会员账号 Winnie1989 会员姓名 [PERSON_NAME] 账号余额 100.00 操作类型 人工…" at bounding box center [234, 202] width 234 height 213
click at [150, 132] on div "会员账号： Winnie1989 重 置 查 询 会员账号 Winnie1989 会员姓名 [PERSON_NAME] 账号余额 100.00 操作类型 人工…" at bounding box center [234, 208] width 234 height 203
click at [151, 127] on input "Winnie1989" at bounding box center [153, 123] width 19 height 13
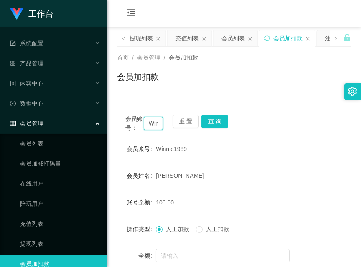
paste input "Xie99966633"
click at [221, 121] on button "查 询" at bounding box center [214, 121] width 27 height 13
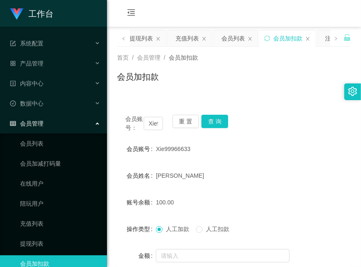
click at [193, 15] on div "会员购单 在线人数 0 1 2 3 4 5 6 7 8 9 0 1 2 3 4 5 6 7 8 9 0 1 2 3 4 5 6 7 8 9 充值订单 提现订单…" at bounding box center [234, 13] width 254 height 27
click at [155, 119] on input "Xie99966633" at bounding box center [153, 123] width 19 height 13
paste input "Winnie1989"
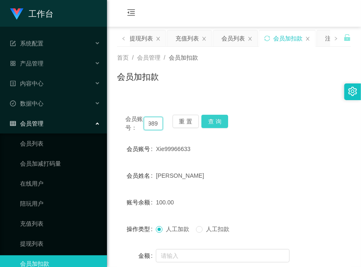
type input "Winnie1989"
click at [204, 122] on button "查 询" at bounding box center [214, 121] width 27 height 13
click at [204, 122] on button "查 询" at bounding box center [219, 121] width 36 height 13
click at [204, 122] on button "查 询" at bounding box center [214, 121] width 27 height 13
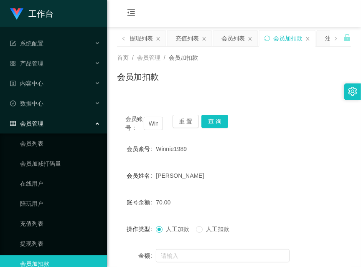
click at [185, 12] on div "会员购单 在线人数 0 1 2 3 4 5 6 7 8 9 0 1 2 3 4 5 6 7 8 9 0 1 2 3 4 5 6 7 8 9 充值订单 提现订单…" at bounding box center [234, 13] width 254 height 27
click at [152, 120] on input "Winnie1989" at bounding box center [153, 123] width 19 height 13
paste input "Xie99966633"
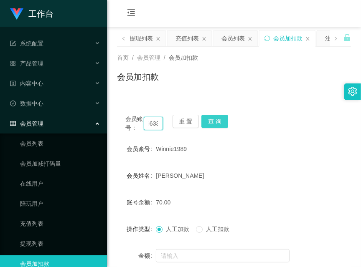
type input "Xie99966633"
click at [216, 124] on button "查 询" at bounding box center [214, 121] width 27 height 13
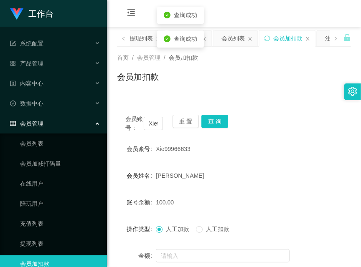
drag, startPoint x: 347, startPoint y: 209, endPoint x: 346, endPoint y: 201, distance: 8.0
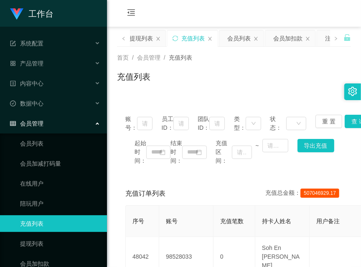
drag, startPoint x: 152, startPoint y: 9, endPoint x: 188, endPoint y: 73, distance: 73.3
click at [152, 10] on div "会员购单 在线人数 0 1 2 3 4 5 6 7 8 9 0 1 2 3 4 5 6 7 8 9 0 1 2 3 4 5 6 7 8 9 充值订单 提现订单…" at bounding box center [234, 13] width 254 height 27
click at [282, 38] on div "会员加扣款" at bounding box center [288, 38] width 29 height 16
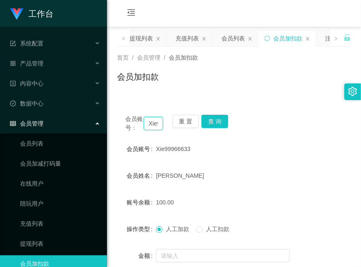
click at [149, 127] on input "Xie99966633" at bounding box center [153, 123] width 19 height 13
paste input "91220125"
type input "91220125"
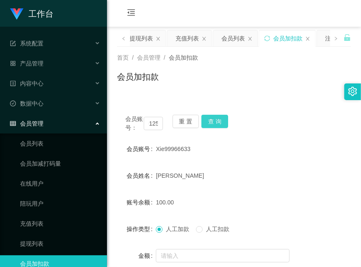
click at [217, 120] on button "查 询" at bounding box center [214, 121] width 27 height 13
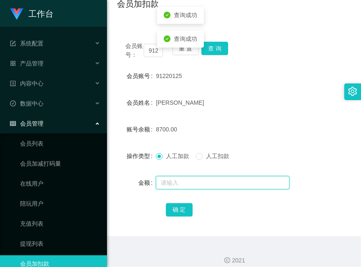
click at [214, 182] on input "text" at bounding box center [223, 182] width 134 height 13
type input "12000"
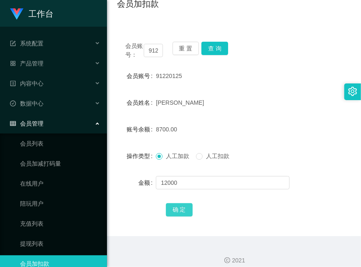
click at [181, 212] on button "确 定" at bounding box center [179, 209] width 27 height 13
drag, startPoint x: 179, startPoint y: 10, endPoint x: 169, endPoint y: 65, distance: 56.4
click at [179, 10] on div "会员加扣款" at bounding box center [234, 6] width 234 height 19
click at [149, 57] on div "会员账号： 91220125" at bounding box center [144, 51] width 38 height 18
click at [152, 51] on input "91220125" at bounding box center [153, 50] width 19 height 13
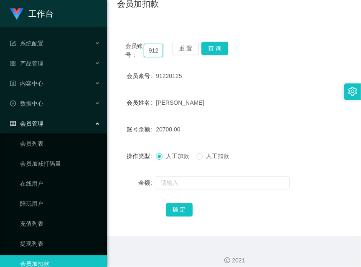
click at [152, 51] on input "91220125" at bounding box center [153, 50] width 19 height 13
paste input "Xie99966633"
click at [219, 47] on button "查 询" at bounding box center [214, 48] width 27 height 13
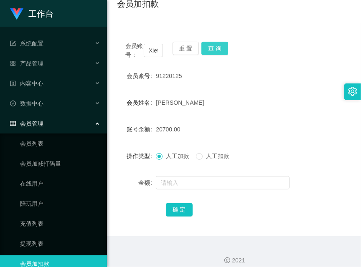
click at [219, 47] on button "查 询" at bounding box center [214, 48] width 27 height 13
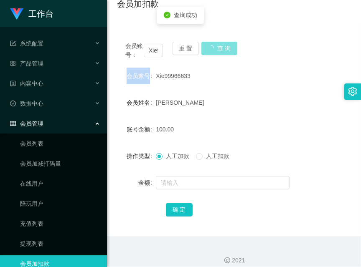
click at [219, 47] on div "会员账号： Xie99966633 重 置 查 询" at bounding box center [234, 51] width 234 height 18
drag, startPoint x: 219, startPoint y: 47, endPoint x: 236, endPoint y: 65, distance: 24.5
click at [219, 47] on button "查 询" at bounding box center [214, 48] width 27 height 13
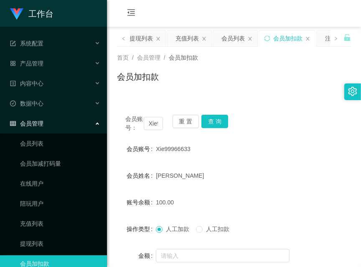
click at [231, 63] on div "首页 / 会员管理 / 会员加扣款 / 会员加扣款" at bounding box center [234, 71] width 234 height 36
click at [155, 119] on input "Xie99966633" at bounding box center [153, 123] width 19 height 13
click at [220, 124] on button "查 询" at bounding box center [214, 121] width 27 height 13
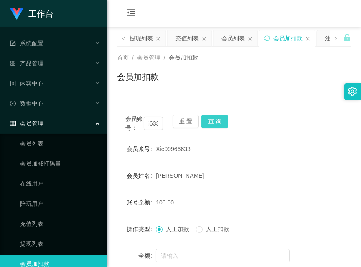
scroll to position [0, 0]
click at [220, 124] on button "查 询" at bounding box center [219, 121] width 36 height 13
click at [157, 124] on input "Xie99966633" at bounding box center [153, 123] width 19 height 13
paste input "Winnie1989"
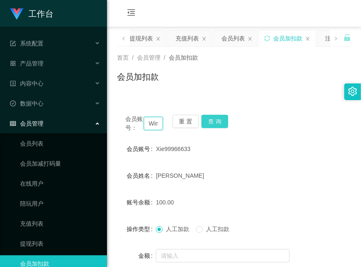
scroll to position [0, 22]
type input "Winnie1989"
click at [206, 120] on button "查 询" at bounding box center [214, 121] width 27 height 13
click at [206, 120] on button "查 询" at bounding box center [219, 121] width 36 height 13
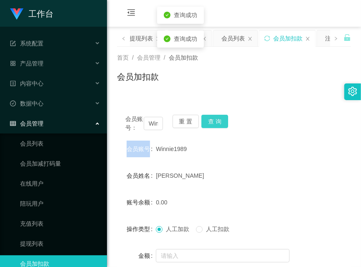
click at [206, 120] on div "重 置 查 询" at bounding box center [192, 124] width 38 height 18
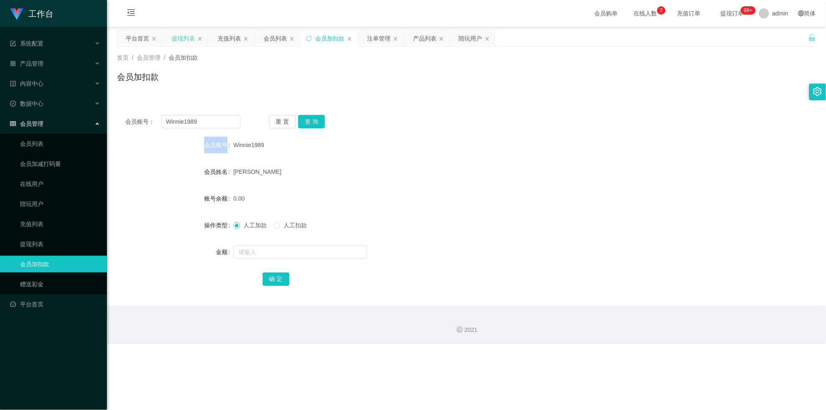
click at [183, 39] on div "提现列表" at bounding box center [183, 38] width 23 height 16
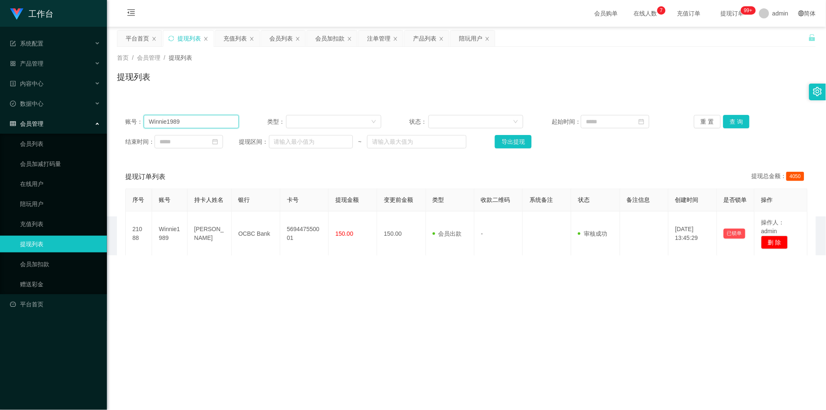
click at [197, 119] on input "Winnie1989" at bounding box center [191, 121] width 95 height 13
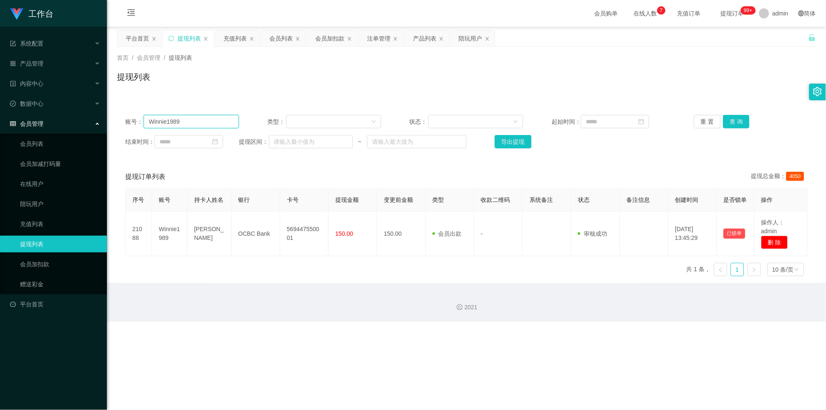
click at [197, 119] on input "Winnie1989" at bounding box center [191, 121] width 95 height 13
click at [184, 115] on input "Winnie1989" at bounding box center [191, 121] width 95 height 13
click at [360, 116] on button "查 询" at bounding box center [736, 121] width 27 height 13
click at [360, 116] on div "重 置 查 询" at bounding box center [751, 121] width 114 height 13
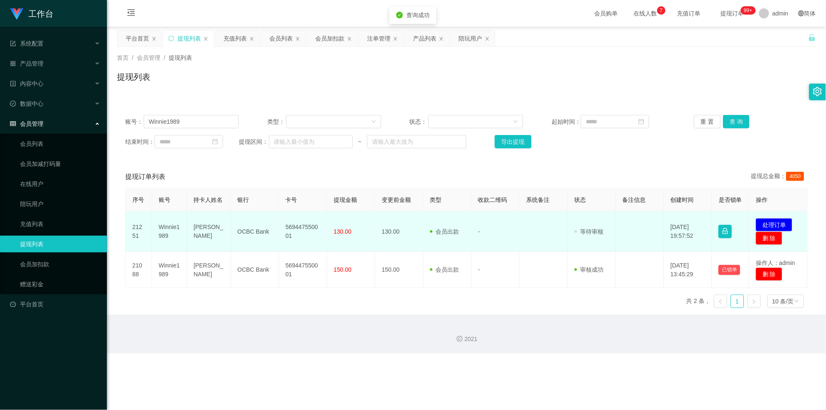
click at [310, 228] on td "569447550001" at bounding box center [303, 231] width 48 height 41
copy td "569447550001"
click at [360, 231] on td "发起代付 处理订单 删 除" at bounding box center [778, 231] width 58 height 41
click at [360, 231] on button "处理订单" at bounding box center [774, 224] width 37 height 13
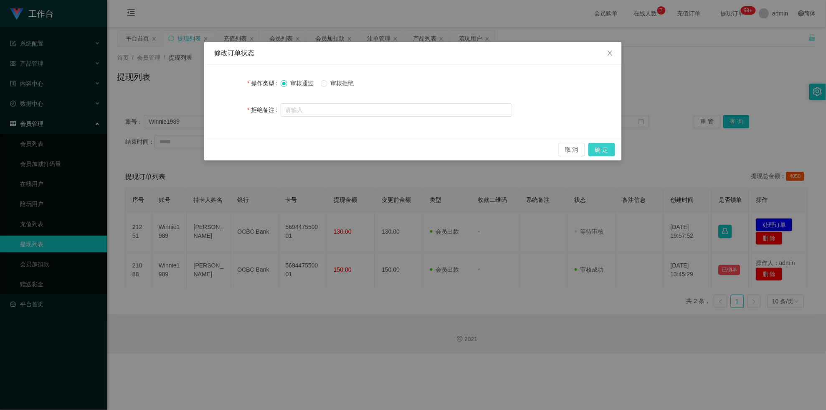
click at [360, 148] on button "确 定" at bounding box center [602, 149] width 27 height 13
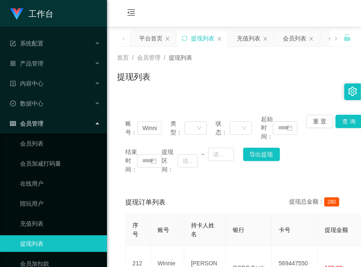
click at [238, 59] on div "首页 / 会员管理 / 提现列表 /" at bounding box center [234, 57] width 234 height 9
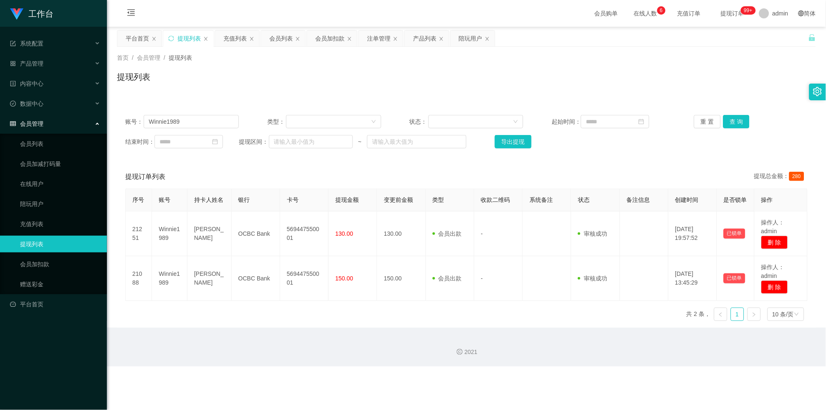
drag, startPoint x: 329, startPoint y: 38, endPoint x: 495, endPoint y: 3, distance: 169.2
click at [329, 38] on div "会员加扣款" at bounding box center [329, 38] width 29 height 16
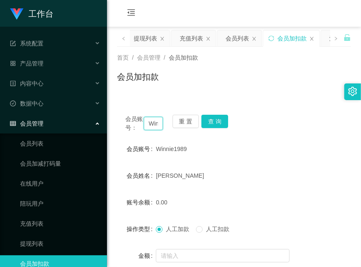
click at [157, 123] on input "Winnie1989" at bounding box center [153, 123] width 19 height 13
paste input "Xie99966633"
type input "Xie99966633"
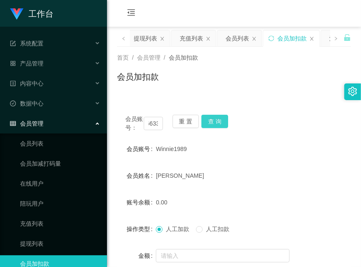
click at [209, 122] on button "查 询" at bounding box center [214, 121] width 27 height 13
click at [209, 122] on div "会员账号： Xie99966633 重 置 查 询" at bounding box center [234, 124] width 234 height 18
click at [256, 67] on div "首页 / 会员管理 / 会员加扣款 / 会员加扣款" at bounding box center [234, 71] width 234 height 36
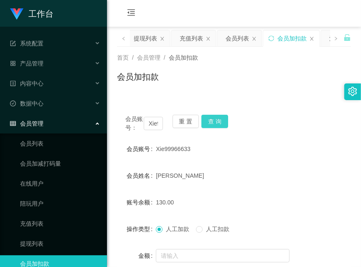
click at [225, 121] on button "查 询" at bounding box center [214, 121] width 27 height 13
drag, startPoint x: 247, startPoint y: 69, endPoint x: 288, endPoint y: 72, distance: 41.0
click at [247, 69] on div "首页 / 会员管理 / 会员加扣款 / 会员加扣款" at bounding box center [234, 71] width 234 height 36
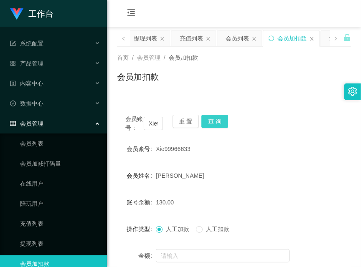
click at [218, 121] on button "查 询" at bounding box center [214, 121] width 27 height 13
click at [218, 121] on div "会员账号： Xie99966633 重 置 查 询" at bounding box center [234, 124] width 234 height 18
drag, startPoint x: 245, startPoint y: 62, endPoint x: 244, endPoint y: 71, distance: 9.3
click at [245, 62] on div "首页 / 会员管理 / 会员加扣款 /" at bounding box center [234, 57] width 234 height 9
click at [209, 122] on button "查 询" at bounding box center [214, 121] width 27 height 13
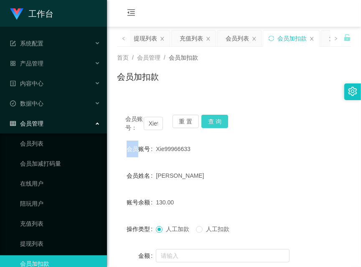
click at [209, 122] on div "会员账号： Xie99966633 重 置 查 询" at bounding box center [234, 124] width 234 height 18
click at [209, 122] on button "查 询" at bounding box center [214, 121] width 27 height 13
click at [209, 122] on div "会员账号： Xie99966633 重 置 查 询" at bounding box center [234, 124] width 234 height 18
click at [224, 154] on div "Xie99966633" at bounding box center [224, 149] width 137 height 17
click at [220, 119] on button "查 询" at bounding box center [214, 121] width 27 height 13
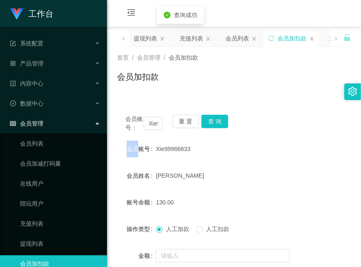
click at [220, 119] on div "会员账号： Xie99966633 重 置 查 询" at bounding box center [234, 124] width 234 height 18
click at [307, 54] on div "首页 / 会员管理 / 会员加扣款 /" at bounding box center [234, 57] width 234 height 9
click at [211, 123] on button "查 询" at bounding box center [214, 121] width 27 height 13
click at [211, 123] on div "会员账号： Xie99966633 重 置 查 询" at bounding box center [234, 124] width 234 height 18
drag, startPoint x: 211, startPoint y: 123, endPoint x: 201, endPoint y: 192, distance: 70.1
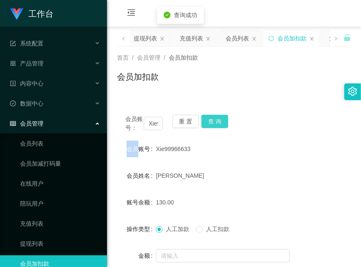
click at [211, 139] on div "会员账号： Xie99966633 重 置 查 询 会员账号 Xie99966633 会员姓名 Xie BEILIN 账号余额 130.00 操作类型 人工加…" at bounding box center [234, 208] width 234 height 203
click at [211, 57] on div "首页 / 会员管理 / 会员加扣款 /" at bounding box center [234, 57] width 234 height 9
click at [213, 119] on button "查 询" at bounding box center [214, 121] width 27 height 13
click at [214, 120] on button "查 询" at bounding box center [214, 121] width 27 height 13
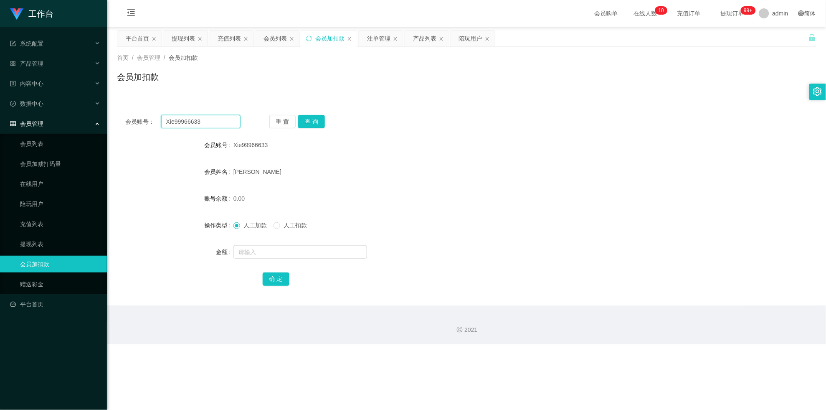
click at [203, 117] on input "Xie99966633" at bounding box center [200, 121] width 79 height 13
click at [187, 39] on div "提现列表" at bounding box center [183, 38] width 23 height 16
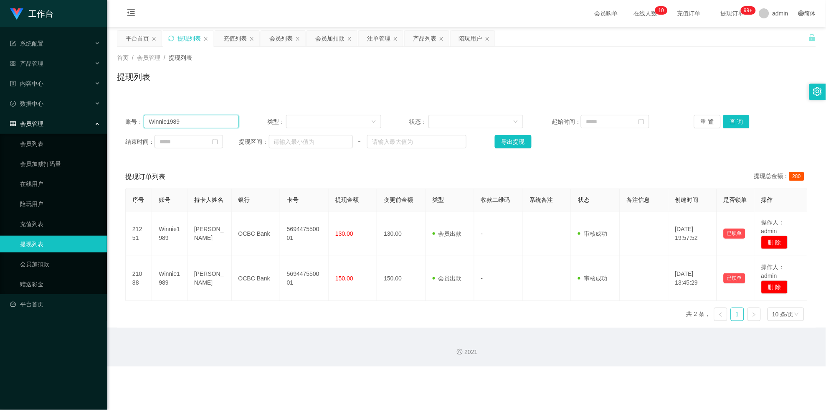
click at [190, 123] on input "Winnie1989" at bounding box center [191, 121] width 95 height 13
paste input "Xie99966633"
type input "Xie99966633"
click at [360, 124] on button "查 询" at bounding box center [736, 121] width 27 height 13
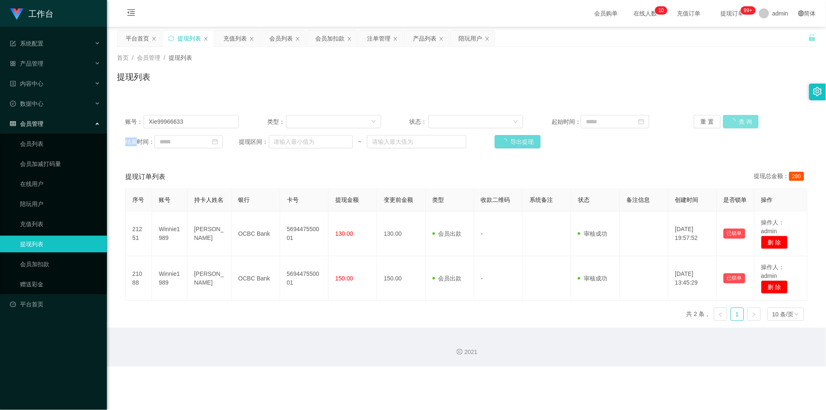
click at [360, 124] on div "重 置 查 询" at bounding box center [751, 121] width 114 height 13
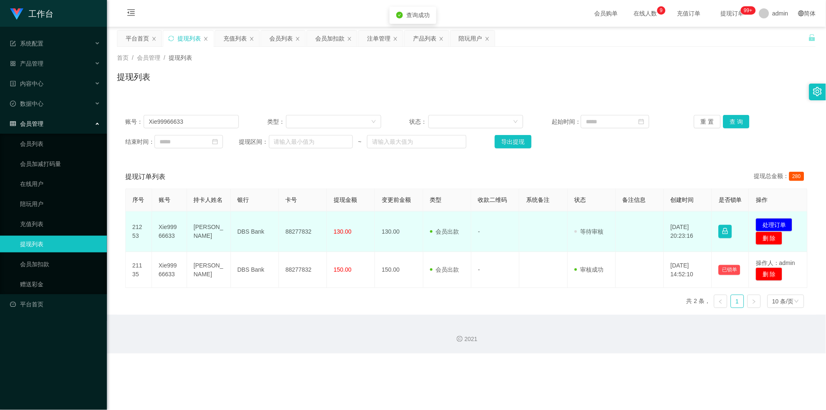
click at [301, 229] on td "88277832" at bounding box center [303, 231] width 48 height 41
copy td "88277832"
click at [301, 229] on td "88277832" at bounding box center [303, 231] width 48 height 41
click at [360, 231] on button "处理订单" at bounding box center [774, 224] width 37 height 13
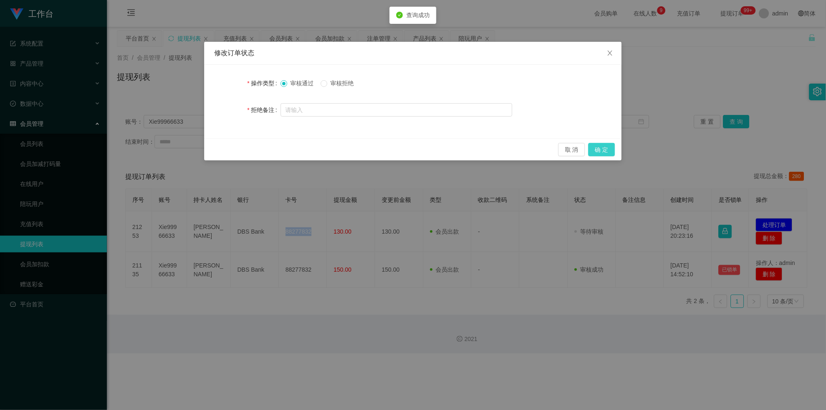
click at [360, 147] on button "确 定" at bounding box center [602, 149] width 27 height 13
